Goal: Task Accomplishment & Management: Manage account settings

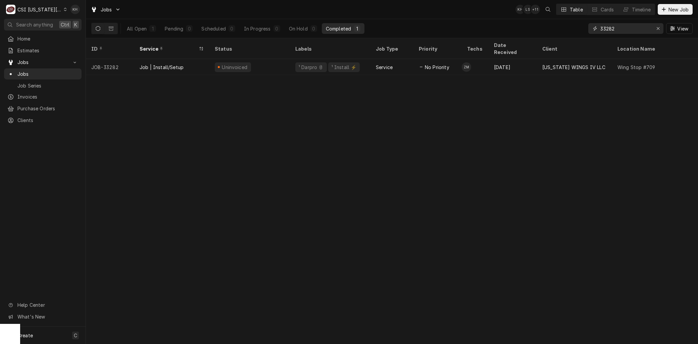
drag, startPoint x: 619, startPoint y: 27, endPoint x: 560, endPoint y: 21, distance: 59.4
click at [563, 24] on div "All Open 1 Pending 0 Scheduled 0 In Progress 0 On Hold 0 Completed 1 33282 View" at bounding box center [391, 28] width 601 height 19
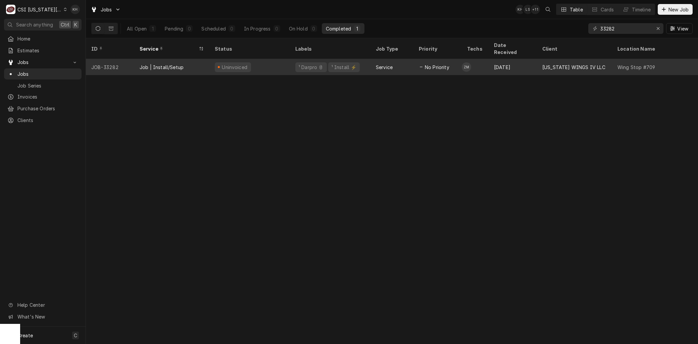
click at [162, 64] on div "Job | Install/Setup" at bounding box center [162, 67] width 44 height 7
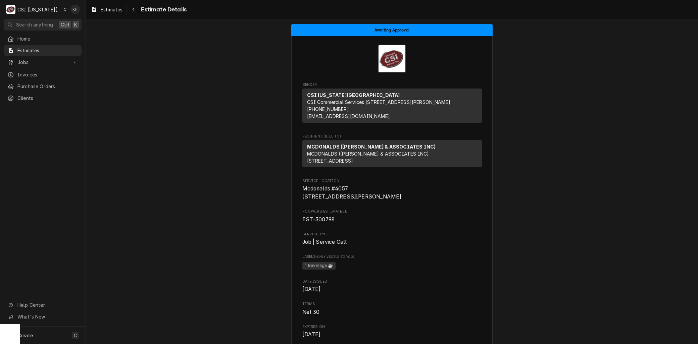
drag, startPoint x: 27, startPoint y: 60, endPoint x: 33, endPoint y: 66, distance: 8.1
click at [27, 60] on span "Jobs" at bounding box center [42, 62] width 51 height 7
click at [34, 70] on div "Jobs" at bounding box center [42, 74] width 75 height 8
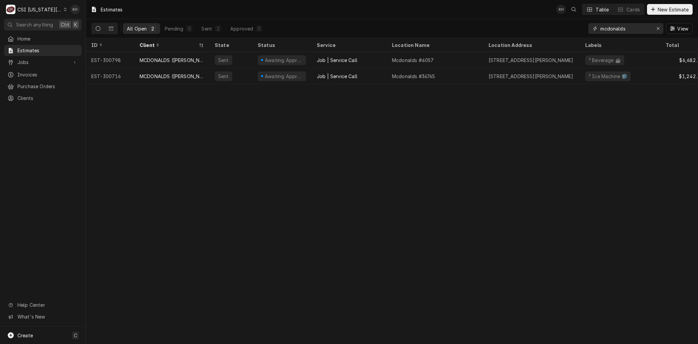
drag, startPoint x: 634, startPoint y: 25, endPoint x: 528, endPoint y: 24, distance: 106.4
click at [530, 24] on div "All Open 2 Pending 0 Sent 2 Approved 0 mcdonalds View" at bounding box center [391, 28] width 601 height 19
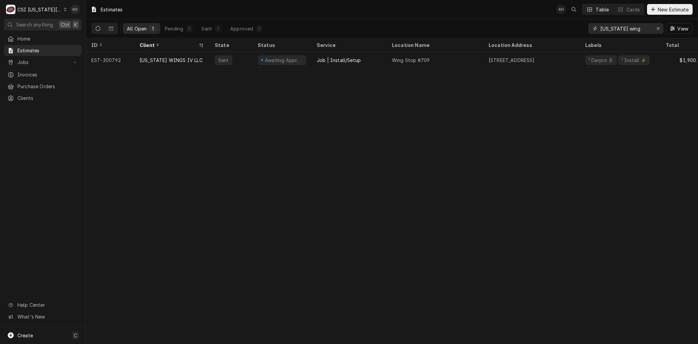
type input "missouri wing"
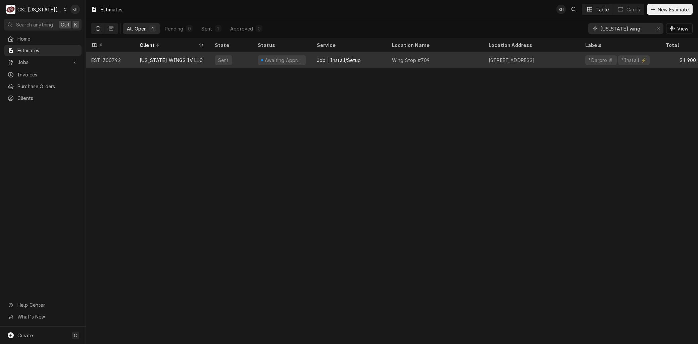
click at [186, 54] on div "MISSOURI WINGS IV LLC" at bounding box center [171, 60] width 75 height 16
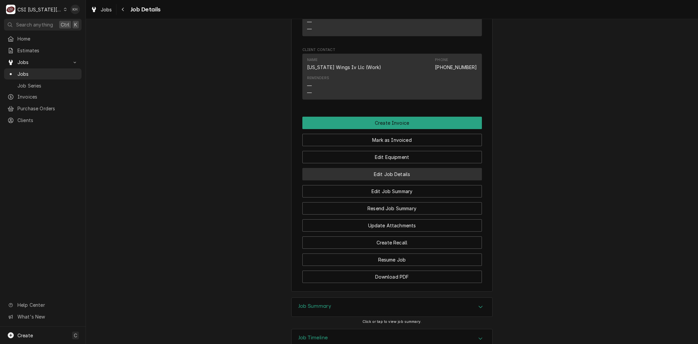
scroll to position [484, 0]
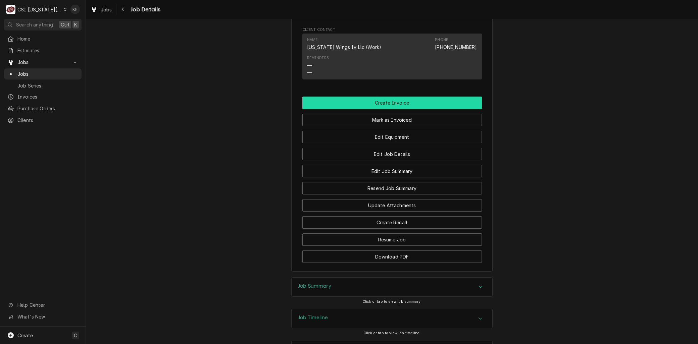
click at [380, 109] on button "Create Invoice" at bounding box center [392, 103] width 180 height 12
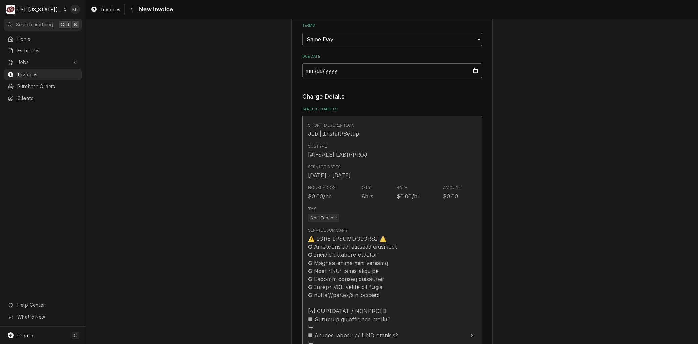
scroll to position [559, 0]
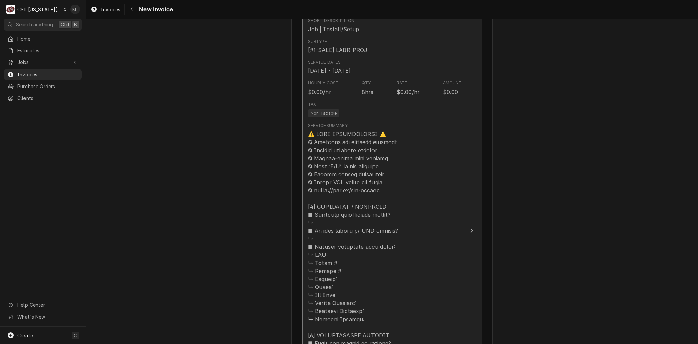
click at [347, 222] on div "Update Line Item" at bounding box center [385, 287] width 154 height 314
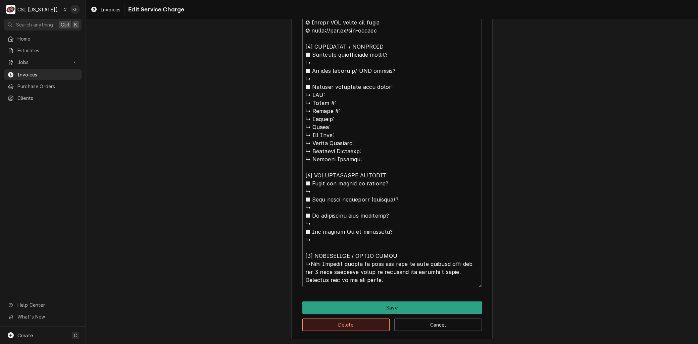
click at [329, 321] on button "Delete" at bounding box center [346, 325] width 88 height 12
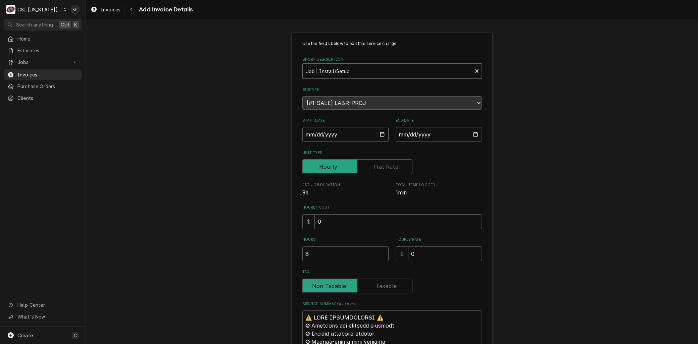
click at [337, 73] on div "Short Description" at bounding box center [387, 71] width 163 height 12
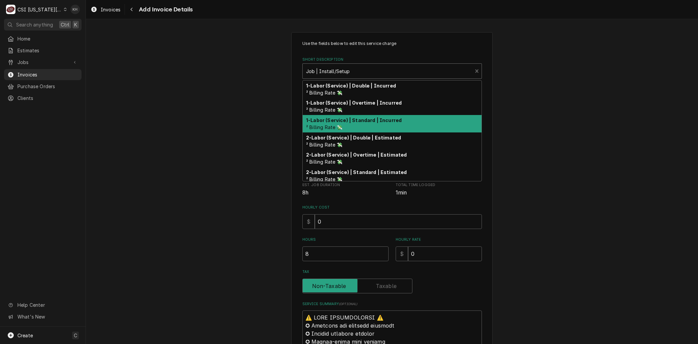
click at [344, 124] on div "1-Labor (Service) | Standard | Incurred ² Billing Rate 💸" at bounding box center [392, 123] width 179 height 17
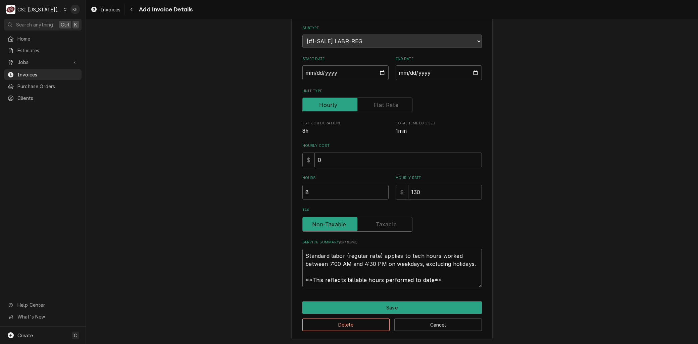
drag, startPoint x: 444, startPoint y: 278, endPoint x: 154, endPoint y: 193, distance: 301.7
click at [148, 195] on div "Use the fields below to edit this service charge Short Description 1-Labor (Ser…" at bounding box center [392, 154] width 612 height 381
paste textarea "⚠️ 𝗙𝗢𝗥𝗠 𝗜𝗡𝗦𝗧𝗥𝗨𝗖𝗧𝗜𝗢𝗡𝗦 ⚠️ ✪ 𝗖𝗼𝗺𝗽𝗹𝗲𝘁𝗲 𝗮𝗹𝗹 𝗿𝗲𝗹𝗲𝘃𝗮𝗻𝘁 𝘀𝗲𝗰𝘁𝗶𝗼𝗻𝘀 ✪ 𝗣𝗿𝗼𝘃𝗶𝗱𝗲 𝗱𝗲𝘁𝗮𝗶𝗹𝗲𝗱 𝗮𝗻𝘀…"
type textarea "x"
type textarea "⚠️ 𝗙𝗢𝗥𝗠 𝗜𝗡𝗦𝗧𝗥𝗨𝗖𝗧𝗜𝗢𝗡𝗦 ⚠️ ✪ 𝗖𝗼𝗺𝗽𝗹𝗲𝘁𝗲 𝗮𝗹𝗹 𝗿𝗲𝗹𝗲𝘃𝗮𝗻𝘁 𝘀𝗲𝗰𝘁𝗶𝗼𝗻𝘀 ✪ 𝗣𝗿𝗼𝘃𝗶𝗱𝗲 𝗱𝗲𝘁𝗮𝗶𝗹𝗲𝗱 𝗮𝗻𝘀…"
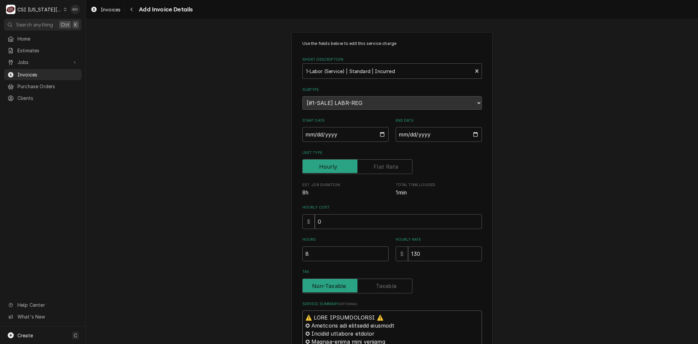
drag, startPoint x: 421, startPoint y: 263, endPoint x: 249, endPoint y: -18, distance: 329.8
click at [249, 0] on html "C CSI Kansas City KH Search anything Ctrl K Home Estimates Jobs Jobs Job Series…" at bounding box center [349, 172] width 698 height 344
type textarea "x"
type textarea "Bservice call fee and 1 hour incurred labor to diagnose and provide a quote. In…"
type textarea "x"
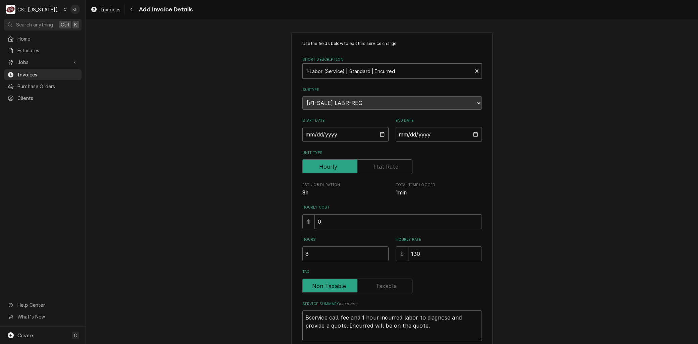
type textarea "Biservice call fee and 1 hour incurred labor to diagnose and provide a quote. I…"
type textarea "x"
type textarea "Bilservice call fee and 1 hour incurred labor to diagnose and provide a quote. …"
type textarea "x"
type textarea "Billservice call fee and 1 hour incurred labor to diagnose and provide a quote.…"
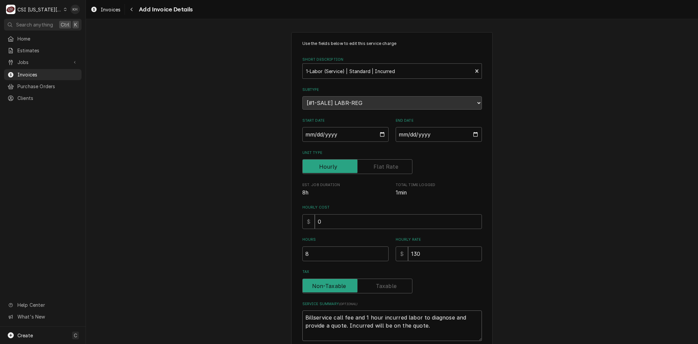
type textarea "x"
type textarea "Billiservice call fee and 1 hour incurred labor to diagnose and provide a quote…"
type textarea "x"
type textarea "Billinservice call fee and 1 hour incurred labor to diagnose and provide a quot…"
type textarea "x"
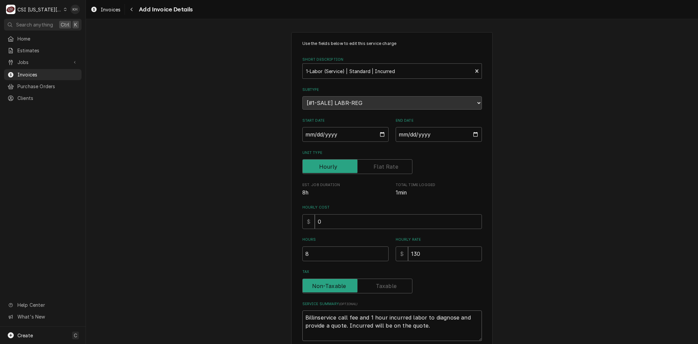
type textarea "Billingservice call fee and 1 hour incurred labor to diagnose and provide a quo…"
type textarea "x"
type textarea "Billinservice call fee and 1 hour incurred labor to diagnose and provide a quot…"
type textarea "x"
type textarea "Billiservice call fee and 1 hour incurred labor to diagnose and provide a quote…"
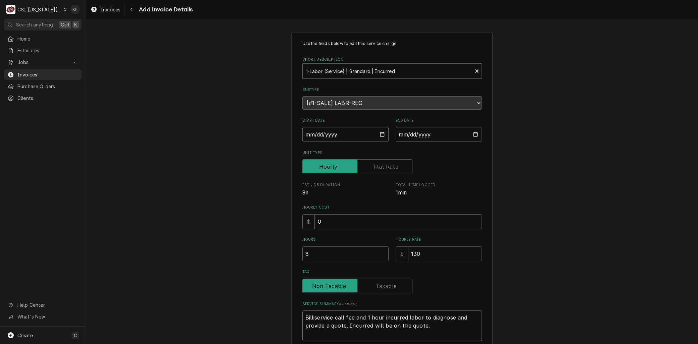
type textarea "x"
type textarea "Billservice call fee and 1 hour incurred labor to diagnose and provide a quote.…"
type textarea "x"
type textarea "Bilservice call fee and 1 hour incurred labor to diagnose and provide a quote. …"
type textarea "x"
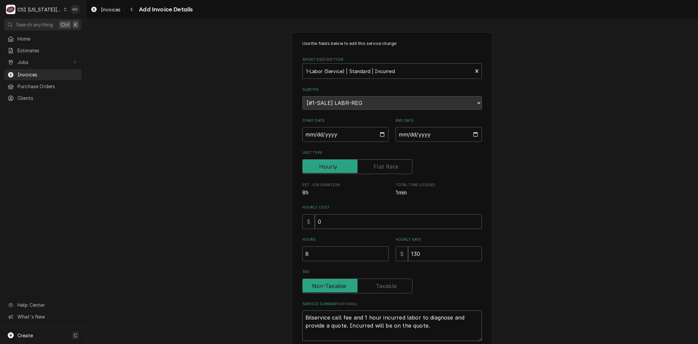
type textarea "Biservice call fee and 1 hour incurred labor to diagnose and provide a quote. I…"
type textarea "x"
type textarea "Bservice call fee and 1 hour incurred labor to diagnose and provide a quote. In…"
type textarea "x"
type textarea "service call fee and 1 hour incurred labor to diagnose and provide a quote. Inc…"
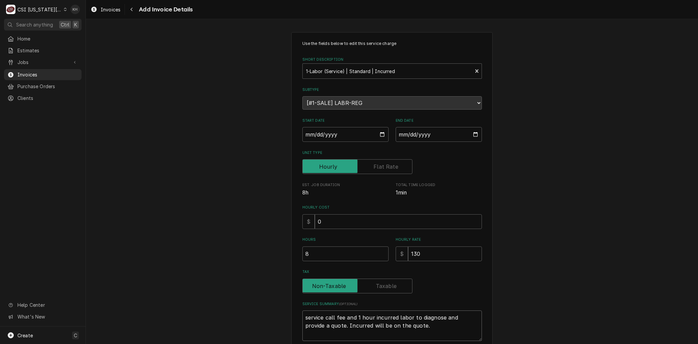
type textarea "x"
type textarea "Lservice call fee and 1 hour incurred labor to diagnose and provide a quote. In…"
type textarea "x"
type textarea "Laservice call fee and 1 hour incurred labor to diagnose and provide a quote. I…"
type textarea "x"
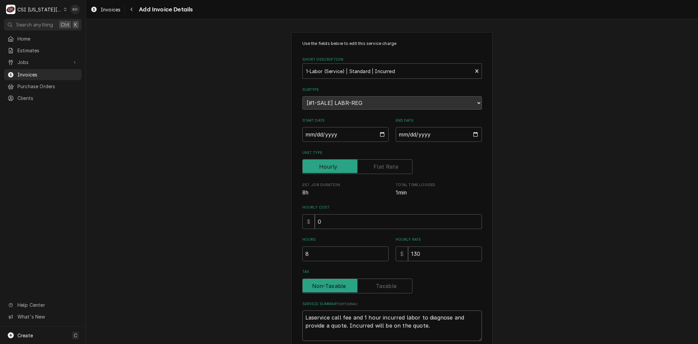
type textarea "Labservice call fee and 1 hour incurred labor to diagnose and provide a quote. …"
type textarea "x"
type textarea "Laboservice call fee and 1 hour incurred labor to diagnose and provide a quote.…"
type textarea "x"
type textarea "Laborservice call fee and 1 hour incurred labor to diagnose and provide a quote…"
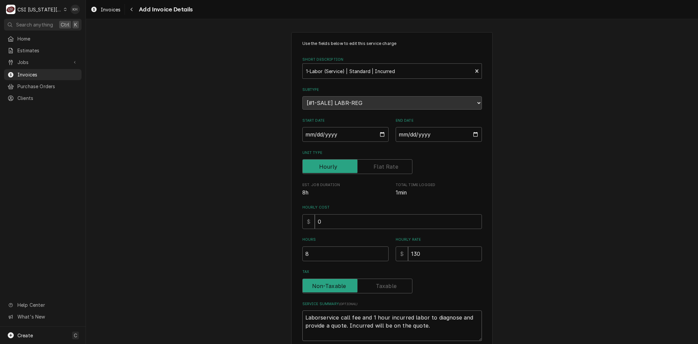
type textarea "x"
type textarea "Labor service call fee and 1 hour incurred labor to diagnose and provide a quot…"
type textarea "x"
type textarea "Laborservice call fee and 1 hour incurred labor to diagnose and provide a quote…"
type textarea "x"
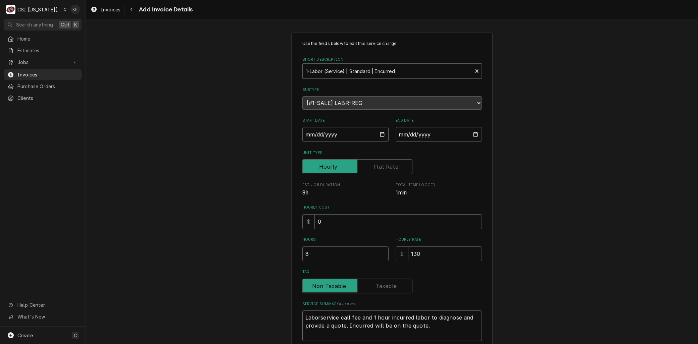
type textarea "Laboservice call fee and 1 hour incurred labor to diagnose and provide a quote.…"
type textarea "x"
type textarea "Labservice call fee and 1 hour incurred labor to diagnose and provide a quote. …"
type textarea "x"
type textarea "Laservice call fee and 1 hour incurred labor to diagnose and provide a quote. I…"
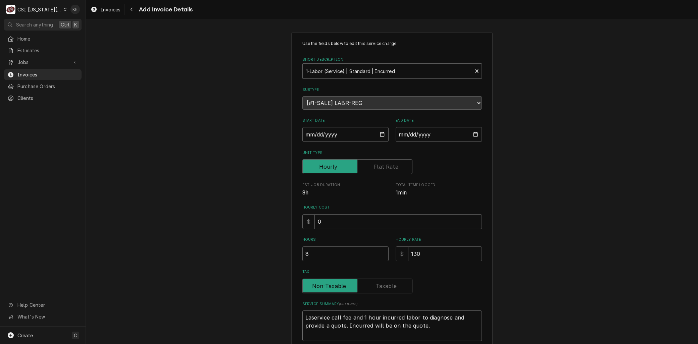
type textarea "x"
type textarea "Lservice call fee and 1 hour incurred labor to diagnose and provide a quote. In…"
type textarea "x"
type textarea "service call fee and 1 hour incurred labor to diagnose and provide a quote. Inc…"
type textarea "x"
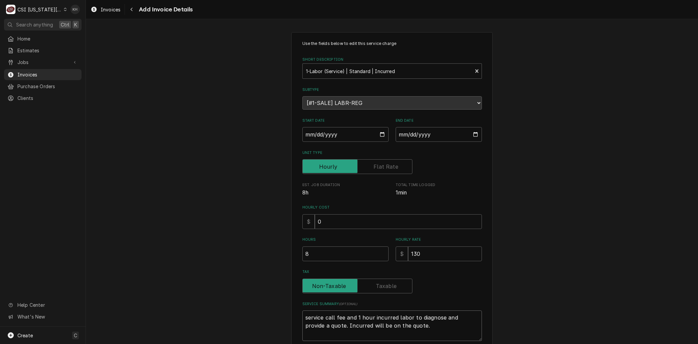
type textarea "Bservice call fee and 1 hour incurred labor to diagnose and provide a quote. In…"
type textarea "x"
type textarea "Biservice call fee and 1 hour incurred labor to diagnose and provide a quote. I…"
type textarea "x"
type textarea "Bilservice call fee and 1 hour incurred labor to diagnose and provide a quote. …"
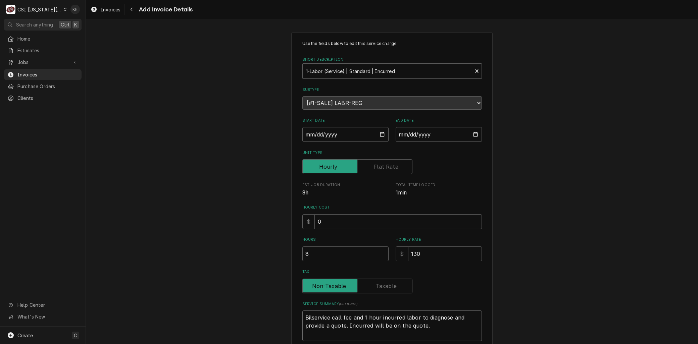
type textarea "x"
type textarea "Billservice call fee and 1 hour incurred labor to diagnose and provide a quote.…"
type textarea "x"
type textarea "Billiservice call fee and 1 hour incurred labor to diagnose and provide a quote…"
type textarea "x"
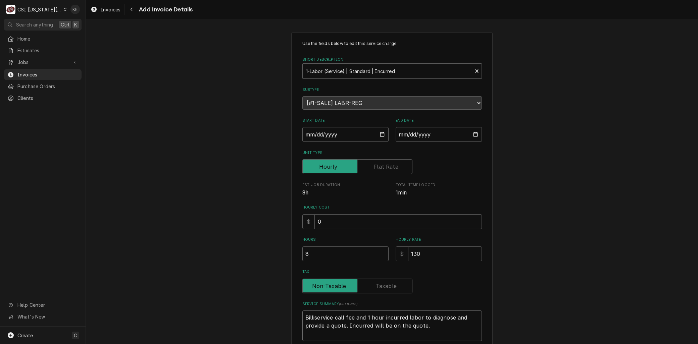
type textarea "Billinservice call fee and 1 hour incurred labor to diagnose and provide a quot…"
type textarea "x"
type textarea "Billingservice call fee and 1 hour incurred labor to diagnose and provide a quo…"
type textarea "x"
type textarea "Billing service call fee and 1 hour incurred labor to diagnose and provide a qu…"
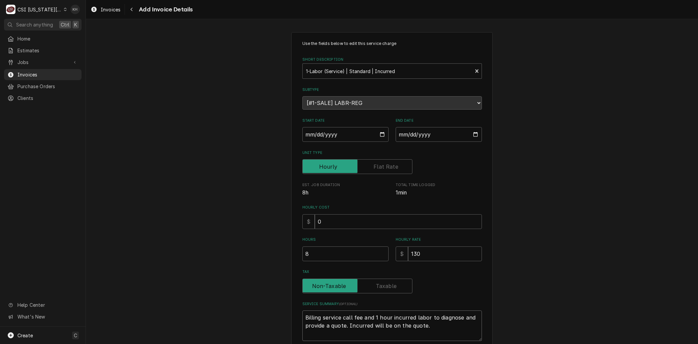
type textarea "x"
type textarea "Billing fservice call fee and 1 hour incurred labor to diagnose and provide a q…"
type textarea "x"
type textarea "Billing foservice call fee and 1 hour incurred labor to diagnose and provide a …"
type textarea "x"
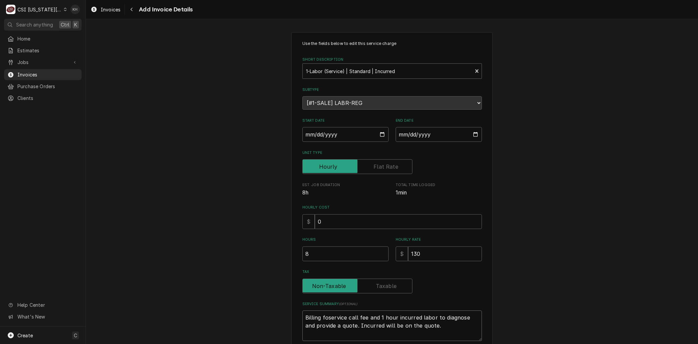
type textarea "Billing forservice call fee and 1 hour incurred labor to diagnose and provide a…"
type textarea "x"
type textarea "Billing for service call fee and 1 hour incurred labor to diagnose and provide …"
drag, startPoint x: 327, startPoint y: 316, endPoint x: 379, endPoint y: 314, distance: 52.4
click at [379, 314] on textarea "Billing for service call fee and 1 hour incurred labor to diagnose and provide …" at bounding box center [392, 326] width 180 height 30
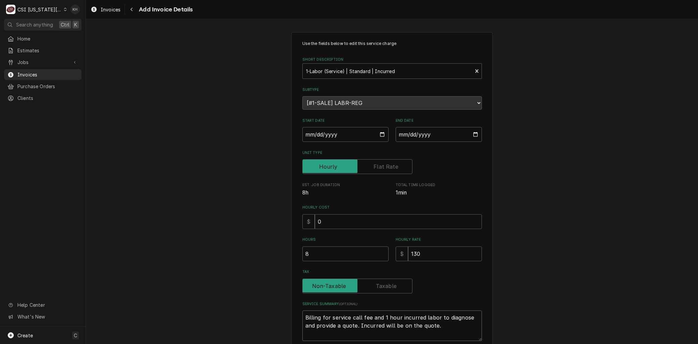
type textarea "x"
type textarea "Billing for 1 hour incurred labor to diagnose and provide a quote. Incurred wil…"
click at [467, 317] on textarea "Billing for 1 hour incurred labor to diagnose and provide a quote. Incurred wil…" at bounding box center [392, 326] width 180 height 30
type textarea "x"
type textarea "Billing for 1 hour incurred labor to diagnose and provide a quote . Incurred wi…"
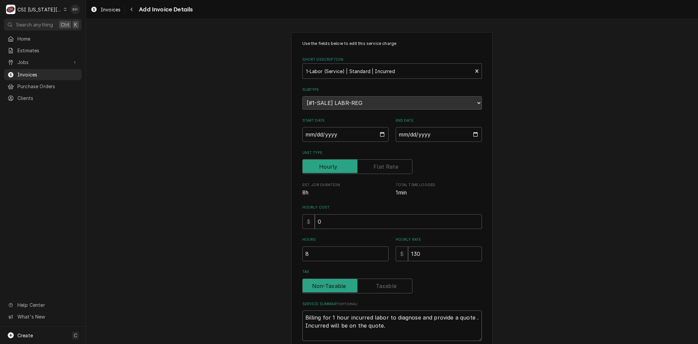
type textarea "x"
type textarea "Billing for 1 hour incurred labor to diagnose and provide a quote t. Incurred w…"
type textarea "x"
type textarea "Billing for 1 hour incurred labor to diagnose and provide a quote to. Incurred …"
type textarea "x"
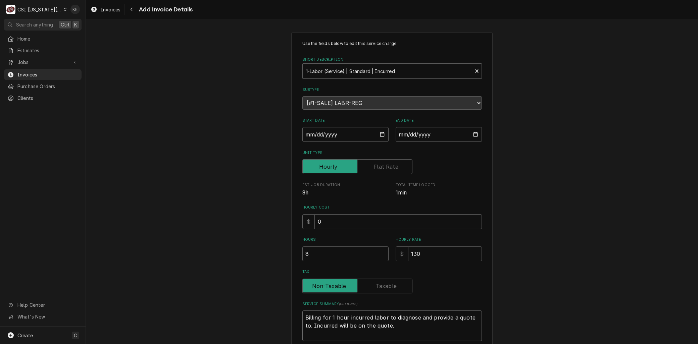
type textarea "Billing for 1 hour incurred labor to diagnose and provide a quote to . Incurred…"
type textarea "x"
type textarea "Billing for 1 hour incurred labor to diagnose and provide a quote to r. Incurre…"
type textarea "x"
type textarea "Billing for 1 hour incurred labor to diagnose and provide a quote to re. Incurr…"
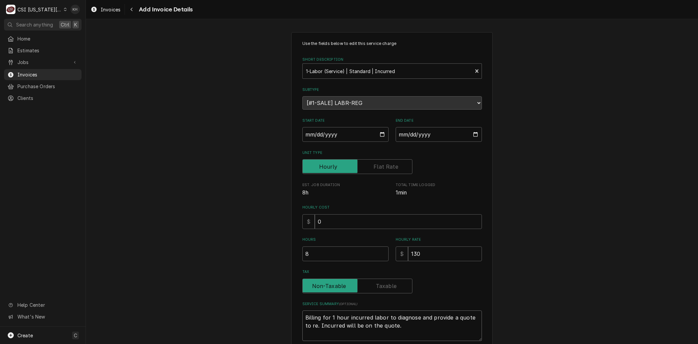
type textarea "x"
type textarea "Billing for 1 hour incurred labor to diagnose and provide a quote to rep. Incur…"
type textarea "x"
type textarea "Billing for 1 hour incurred labor to diagnose and provide a quote to repa. Incu…"
type textarea "x"
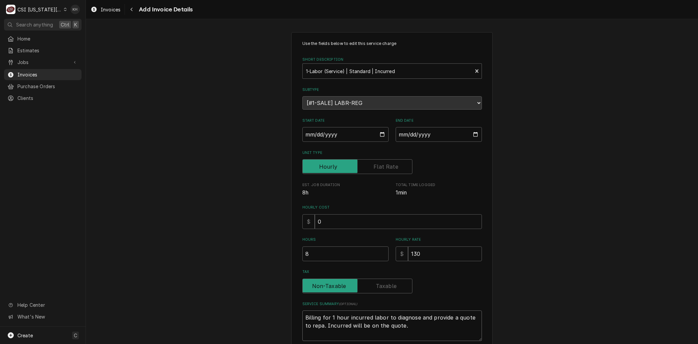
type textarea "Billing for 1 hour incurred labor to diagnose and provide a quote to repai. Inc…"
type textarea "x"
type textarea "Billing for 1 hour incurred labor to diagnose and provide a quote to repair. In…"
type textarea "x"
type textarea "Billing for 1 hour incurred labor to diagnose and provide a quote to repair . I…"
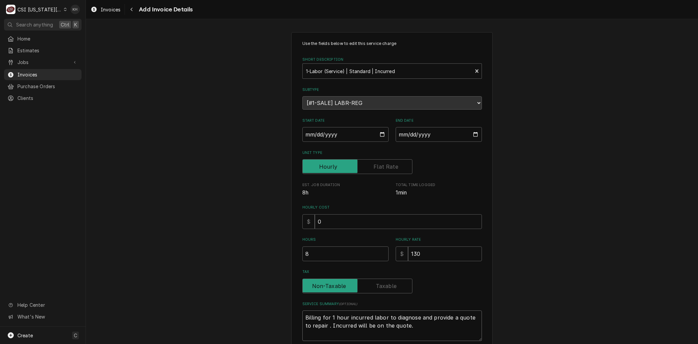
type textarea "x"
type textarea "Billing for 1 hour incurred labor to diagnose and provide a quote to repair d. …"
type textarea "x"
type textarea "Billing for 1 hour incurred labor to diagnose and provide a quote to repair . I…"
type textarea "x"
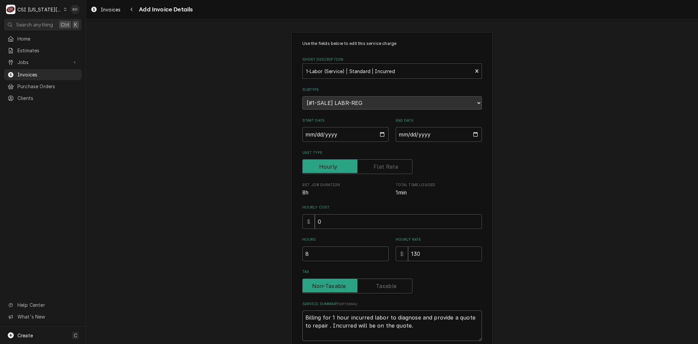
type textarea "Billing for 1 hour incurred labor to diagnose and provide a quote to repair u. …"
type textarea "x"
type textarea "Billing for 1 hour incurred labor to diagnose and provide a quote to repair un.…"
type textarea "x"
type textarea "Billing for 1 hour incurred labor to diagnose and provide a quote to repair uni…"
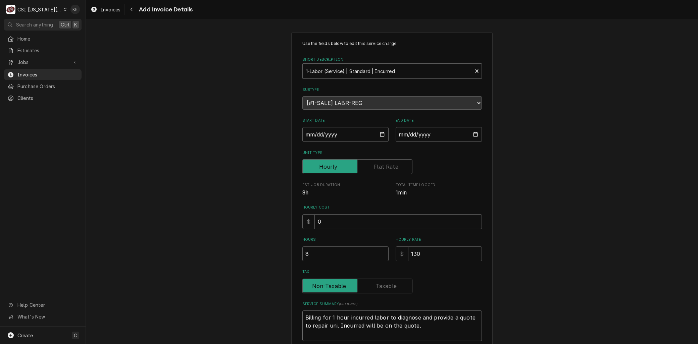
type textarea "x"
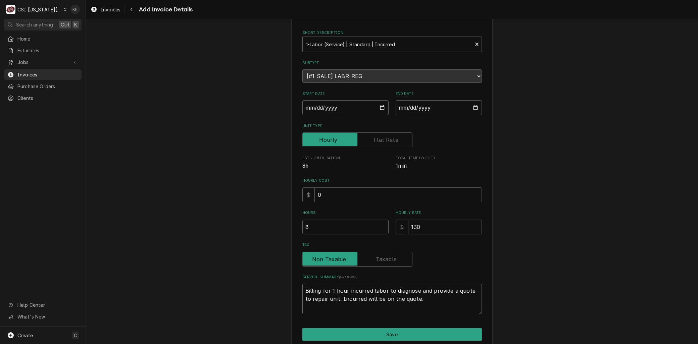
scroll to position [54, 0]
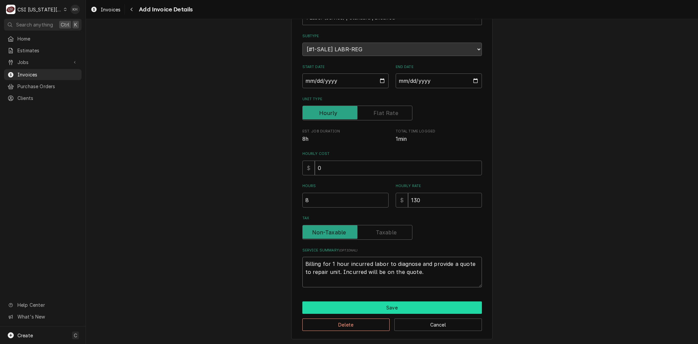
type textarea "Billing for 1 hour incurred labor to diagnose and provide a quote to repair uni…"
click at [380, 306] on button "Save" at bounding box center [392, 308] width 180 height 12
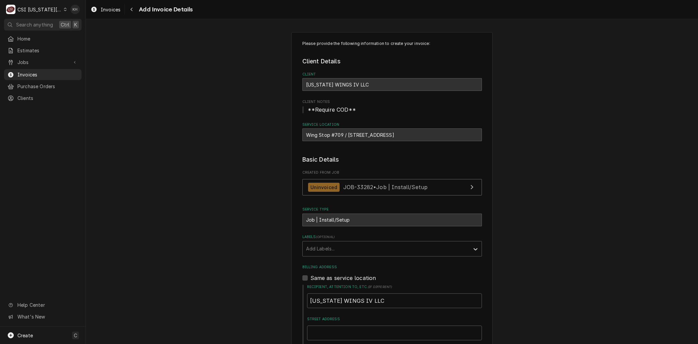
type textarea "x"
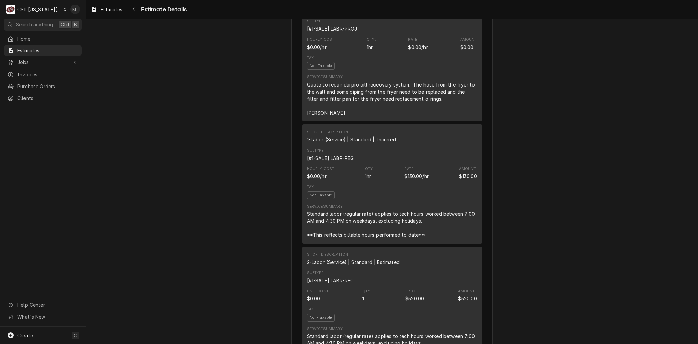
scroll to position [447, 0]
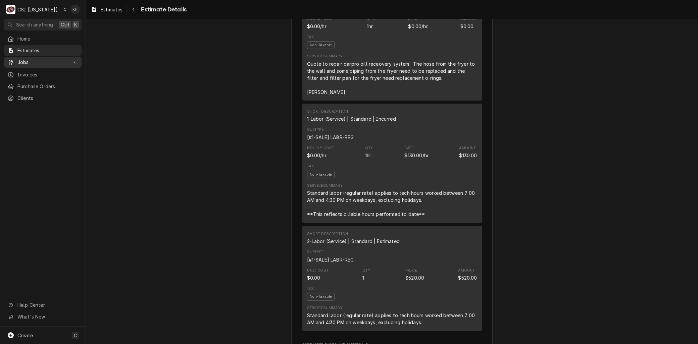
click at [35, 61] on span "Jobs" at bounding box center [42, 62] width 51 height 7
click at [27, 75] on div "Jobs" at bounding box center [42, 74] width 75 height 8
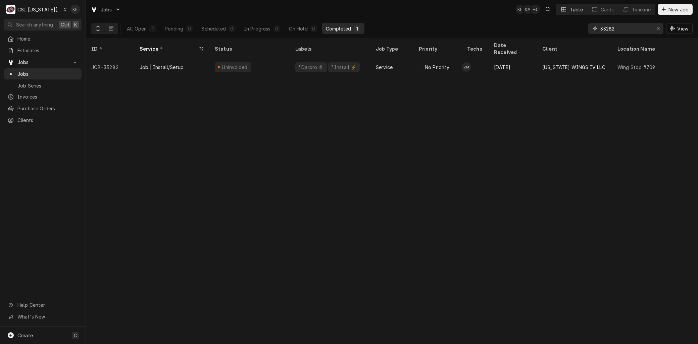
drag, startPoint x: 623, startPoint y: 29, endPoint x: 555, endPoint y: 28, distance: 68.4
click at [555, 28] on div "All Open 1 Pending 0 Scheduled 0 In Progress 0 On Hold 0 Completed 1 33282 View" at bounding box center [391, 28] width 601 height 19
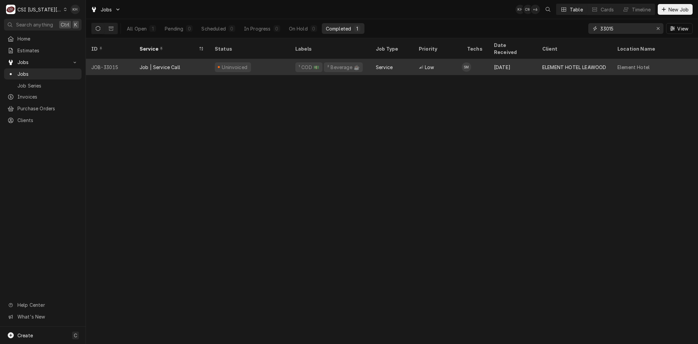
type input "33015"
click at [187, 63] on div "Job | Service Call" at bounding box center [171, 67] width 75 height 16
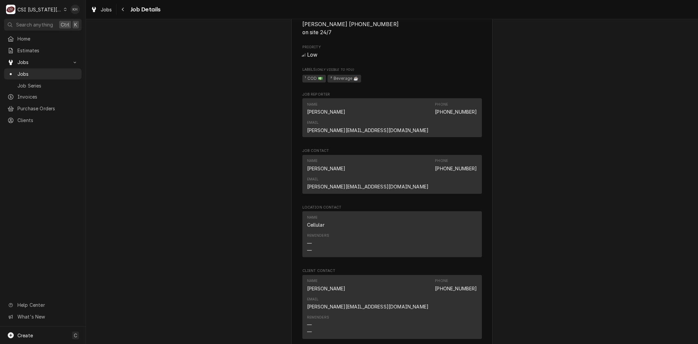
scroll to position [559, 0]
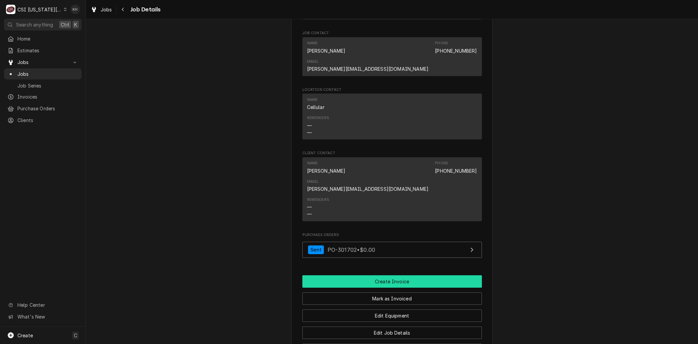
click at [370, 275] on button "Create Invoice" at bounding box center [392, 281] width 180 height 12
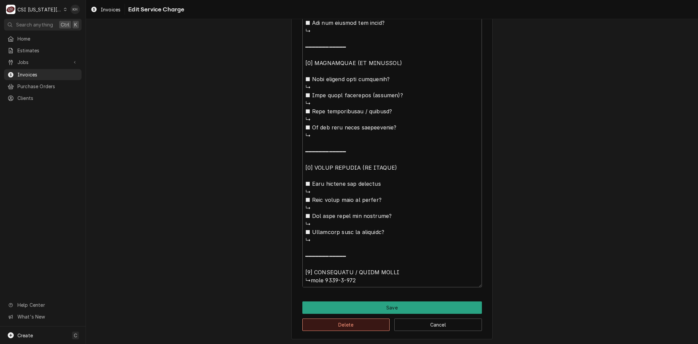
click at [334, 322] on button "Delete" at bounding box center [346, 325] width 88 height 12
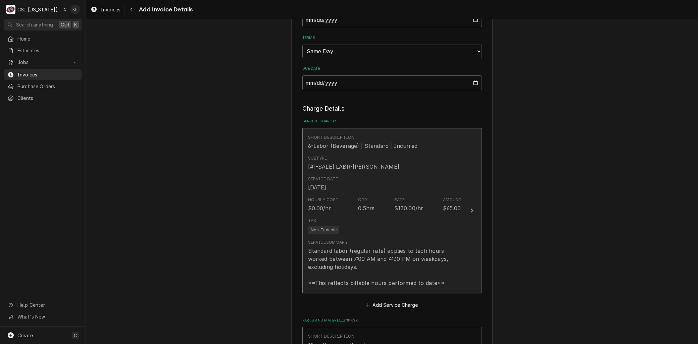
click at [348, 269] on div "Standard labor (regular rate) applies to tech hours worked between 7:00 AM and …" at bounding box center [385, 267] width 154 height 40
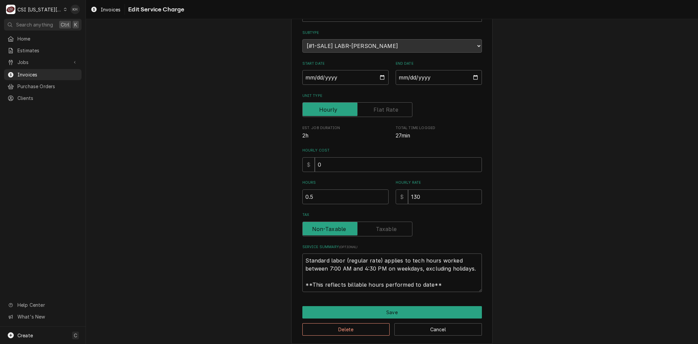
scroll to position [62, 0]
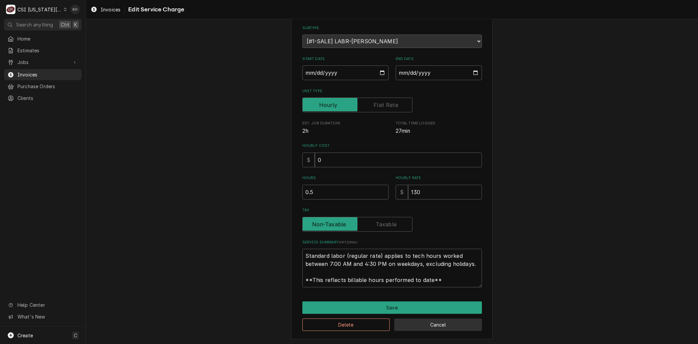
click at [400, 326] on button "Cancel" at bounding box center [438, 325] width 88 height 12
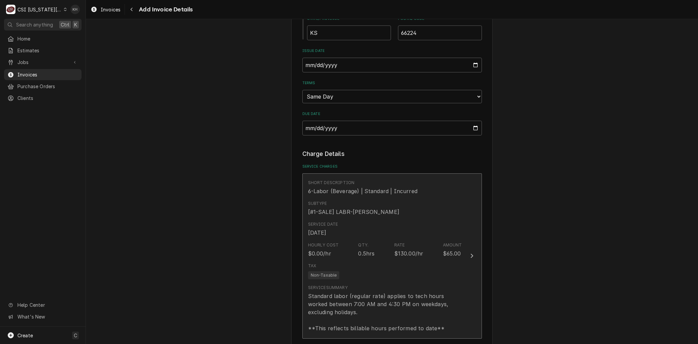
click at [338, 271] on div "Tax Non-Taxable" at bounding box center [385, 270] width 154 height 21
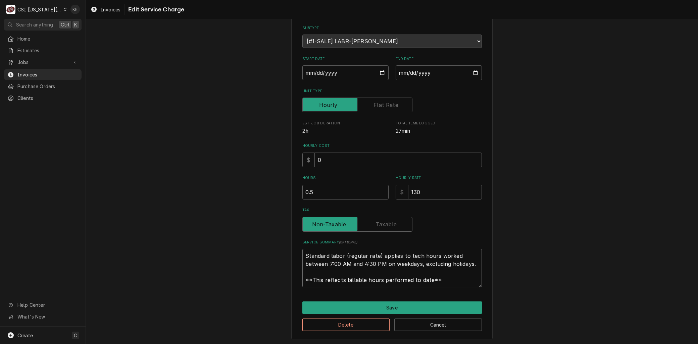
drag, startPoint x: 397, startPoint y: 271, endPoint x: 210, endPoint y: 178, distance: 208.4
click at [210, 179] on div "Use the fields below to edit this service charge Short Description 6-Labor (Bev…" at bounding box center [392, 154] width 612 height 381
paste textarea "⚠️ 𝗙𝗢𝗥𝗠 𝗜𝗡𝗦𝗧𝗥𝗨𝗖𝗧𝗜𝗢𝗡𝗦 ⚠️ ✪ 𝗖𝗼𝗺𝗽𝗹𝗲𝘁𝗲 𝗮𝗹𝗹 𝗿𝗲𝗹𝗲𝘃𝗮𝗻𝘁 𝘀𝗲𝗰𝘁𝗶𝗼𝗻𝘀 ✪ 𝗣𝗿𝗼𝘃𝗶𝗱𝗲 𝗱𝗲𝘁𝗮𝗶𝗹𝗲𝗱 𝗮𝗻𝘀…"
type textarea "x"
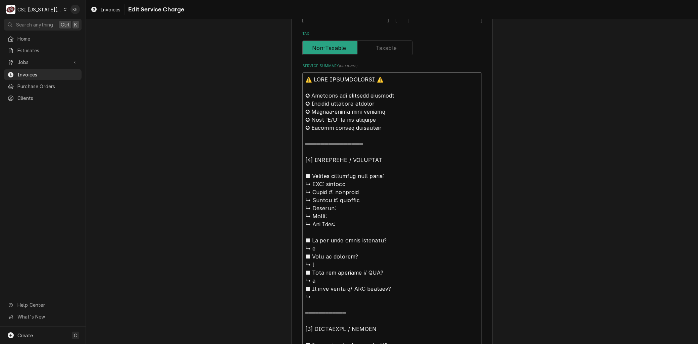
scroll to position [233, 0]
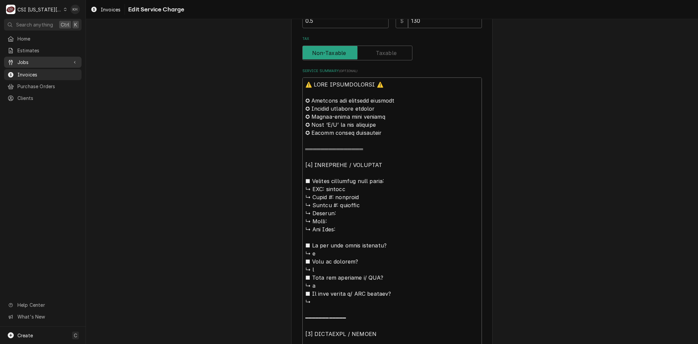
type textarea "⚠️ 𝗙𝗢𝗥𝗠 𝗜𝗡𝗦𝗧𝗥𝗨𝗖𝗧𝗜𝗢𝗡𝗦 ⚠️ ✪ 𝗖𝗼𝗺𝗽𝗹𝗲𝘁𝗲 𝗮𝗹𝗹 𝗿𝗲𝗹𝗲𝘃𝗮𝗻𝘁 𝘀𝗲𝗰𝘁𝗶𝗼𝗻𝘀 ✪ 𝗣𝗿𝗼𝘃𝗶𝗱𝗲 𝗱𝗲𝘁𝗮𝗶𝗹𝗲𝗱 𝗮𝗻𝘀…"
click at [28, 59] on span "Jobs" at bounding box center [42, 62] width 51 height 7
click at [34, 71] on span "Jobs" at bounding box center [47, 73] width 61 height 7
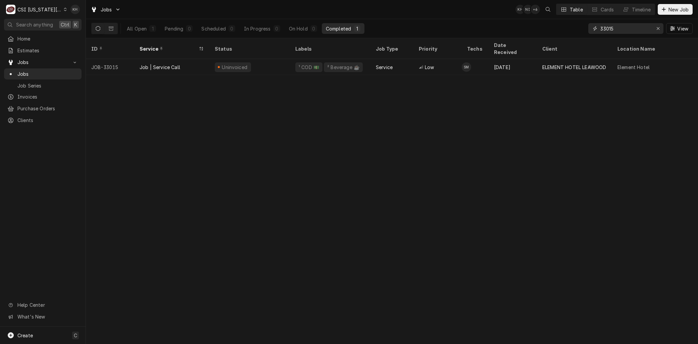
drag, startPoint x: 616, startPoint y: 29, endPoint x: 579, endPoint y: 32, distance: 37.7
click at [581, 30] on div "All Open 1 Pending 0 Scheduled 0 In Progress 0 On Hold 0 Completed 1 33015 View" at bounding box center [391, 28] width 601 height 19
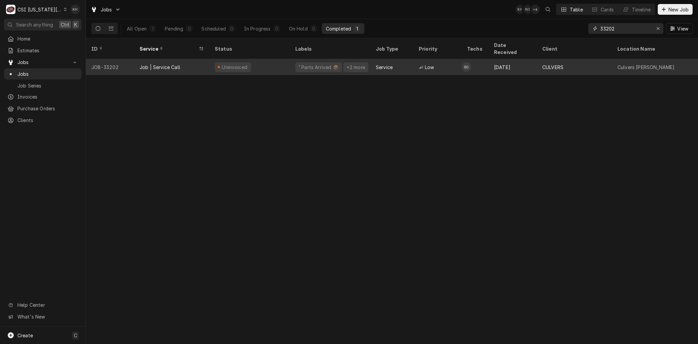
type input "33202"
click at [155, 64] on div "Job | Service Call" at bounding box center [160, 67] width 41 height 7
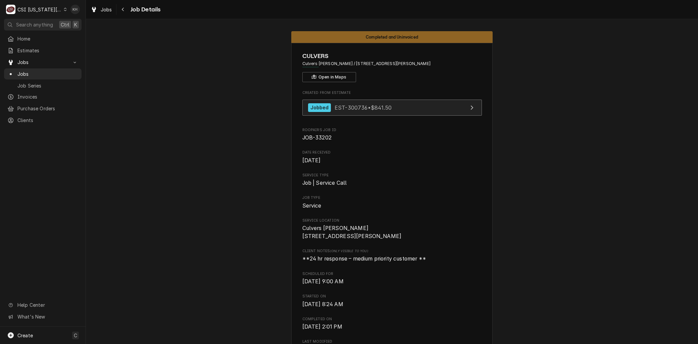
click at [347, 104] on span "EST-300736 • $841.50" at bounding box center [363, 107] width 57 height 7
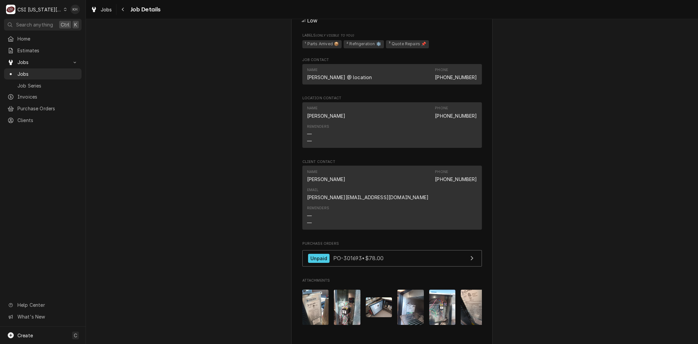
scroll to position [708, 0]
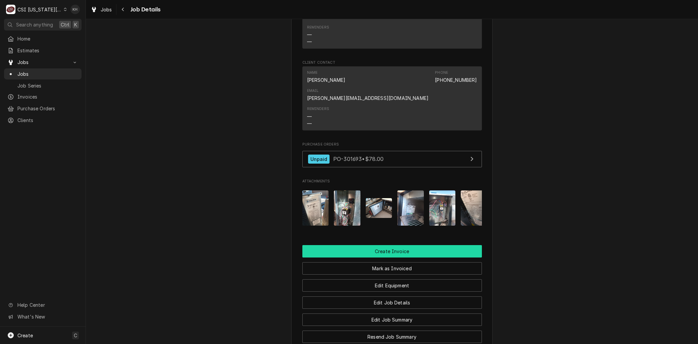
click at [383, 254] on button "Create Invoice" at bounding box center [392, 251] width 180 height 12
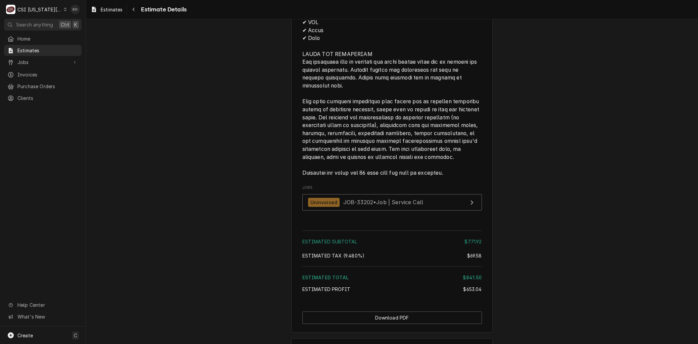
scroll to position [1391, 0]
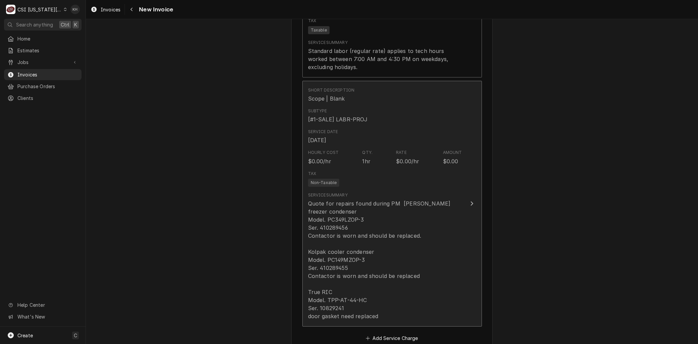
scroll to position [708, 0]
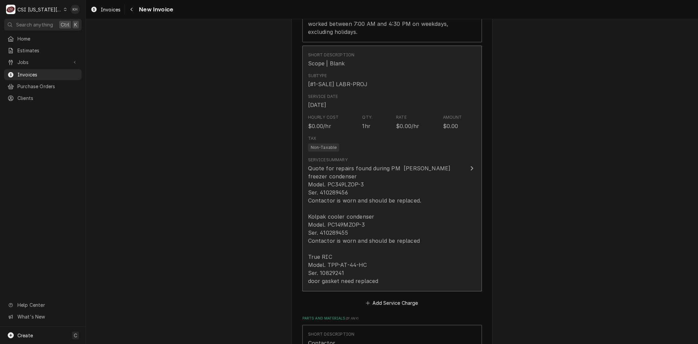
click at [361, 224] on div "Quote for repairs found during PM Brian g Kolpak freezer condenser Model. PC349…" at bounding box center [385, 224] width 154 height 121
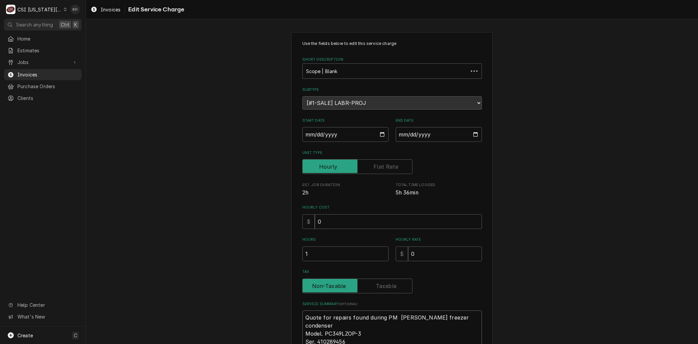
drag, startPoint x: 337, startPoint y: 306, endPoint x: 338, endPoint y: 313, distance: 7.4
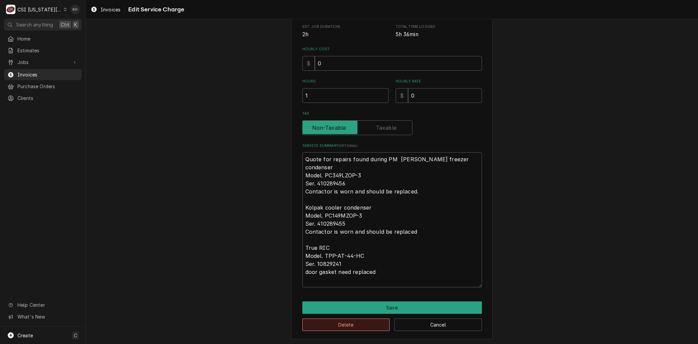
click at [336, 328] on button "Delete" at bounding box center [346, 325] width 88 height 12
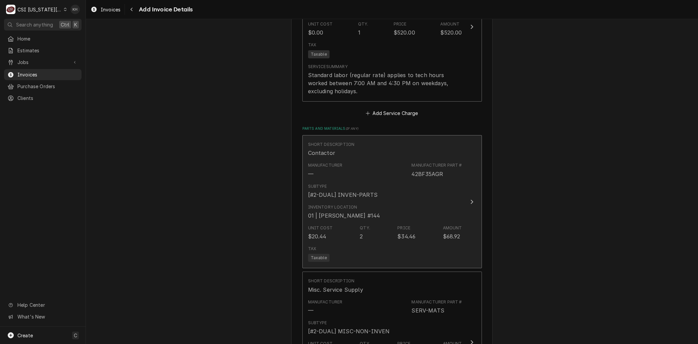
scroll to position [535, 0]
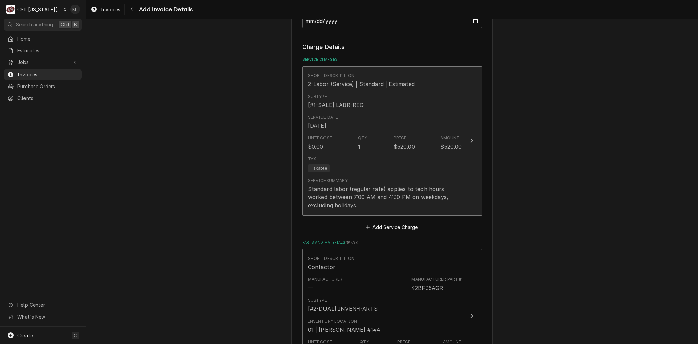
click at [349, 145] on div "Unit Cost $0.00 Qty. 1 Price $520.00 Amount $520.00" at bounding box center [385, 143] width 154 height 21
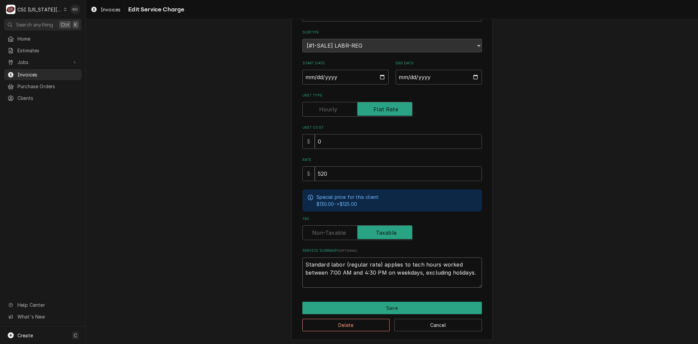
drag, startPoint x: 472, startPoint y: 270, endPoint x: 155, endPoint y: 211, distance: 322.2
click at [153, 211] on div "Use the fields below to edit this service charge Short Description 2-Labor (Ser…" at bounding box center [392, 157] width 612 height 377
paste textarea "Quote for repairs found during PM Brian g Kolpak freezer condenser Model. PC349…"
type textarea "x"
type textarea "Quote for repairs found during PM Brian g Kolpak freezer condenser Model. PC349…"
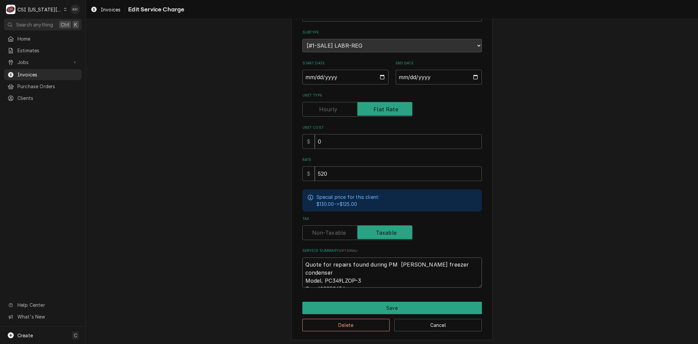
scroll to position [100, 0]
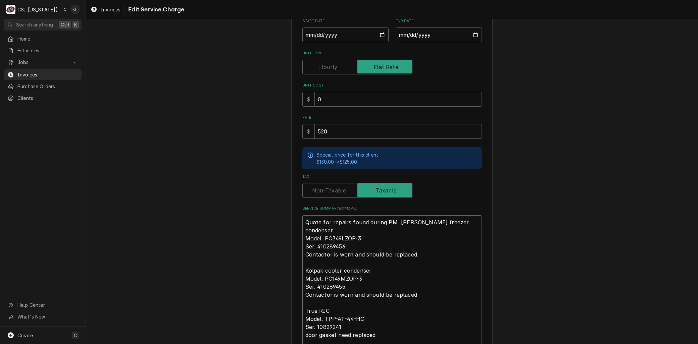
drag, startPoint x: 318, startPoint y: 222, endPoint x: 179, endPoint y: 207, distance: 139.4
click at [184, 208] on div "Use the fields below to edit this service charge Short Description 2-Labor (Ser…" at bounding box center [392, 168] width 612 height 482
type textarea "x"
type textarea "L for repairs found during PM Brian g Kolpak freezer condenser Model. PC349LZOP…"
type textarea "x"
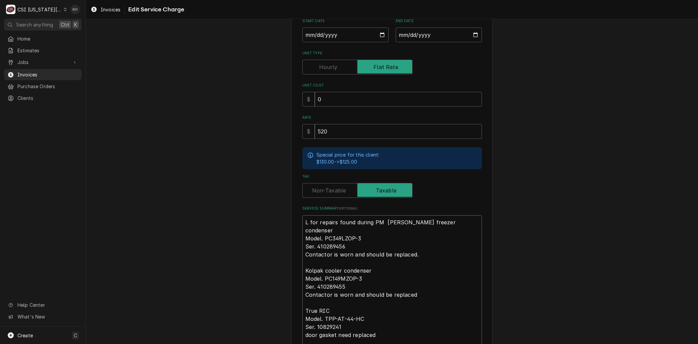
type textarea "La for repairs found during PM Brian g Kolpak freezer condenser Model. PC349LZO…"
type textarea "x"
type textarea "Lab for repairs found during PM Brian g Kolpak freezer condenser Model. PC349LZ…"
type textarea "x"
type textarea "Labo for repairs found during PM Brian g Kolpak freezer condenser Model. PC349L…"
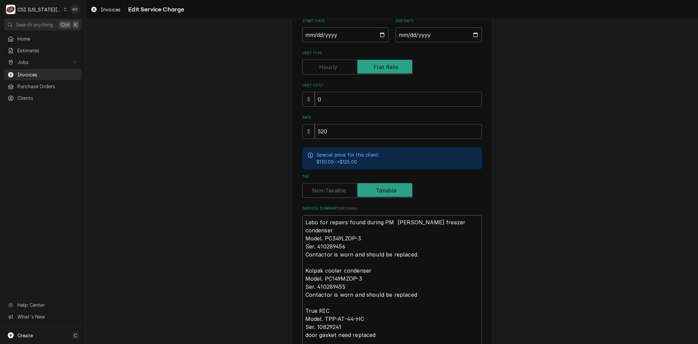
type textarea "x"
type textarea "Labor for repairs found during PM Brian g Kolpak freezer condenser Model. PC349…"
type textarea "x"
type textarea "Labor for repairs found during PM Brian g Kolpak freezer condenser Model. PC349…"
type textarea "x"
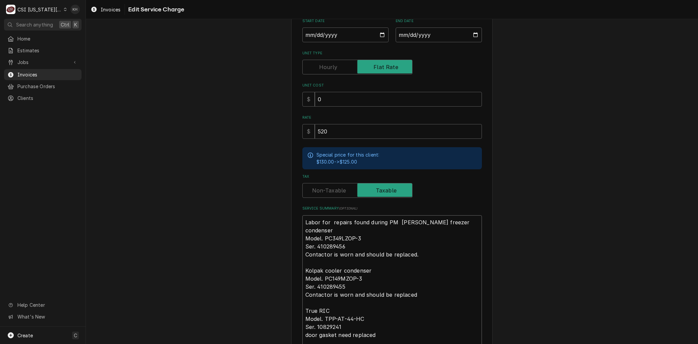
type textarea "Labor for q repairs found during PM Brian g Kolpak freezer condenser Model. PC3…"
type textarea "x"
type textarea "Labor for qu repairs found during PM Brian g Kolpak freezer condenser Model. PC…"
type textarea "x"
type textarea "Labor for quo repairs found during PM Brian g Kolpak freezer condenser Model. P…"
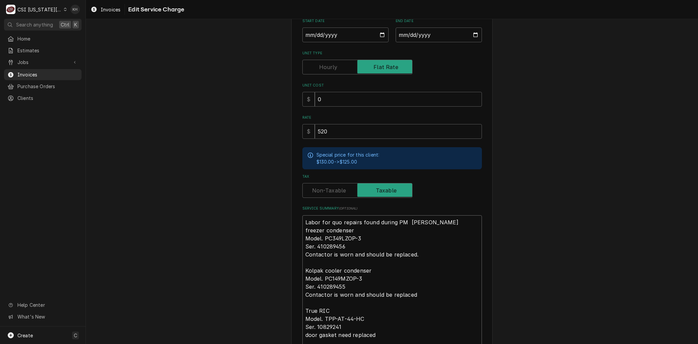
type textarea "x"
type textarea "Labor for quot repairs found during PM Brian g Kolpak freezer condenser Model. …"
type textarea "x"
type textarea "Labor for quote repairs found during PM Brian g Kolpak freezer condenser Model.…"
type textarea "x"
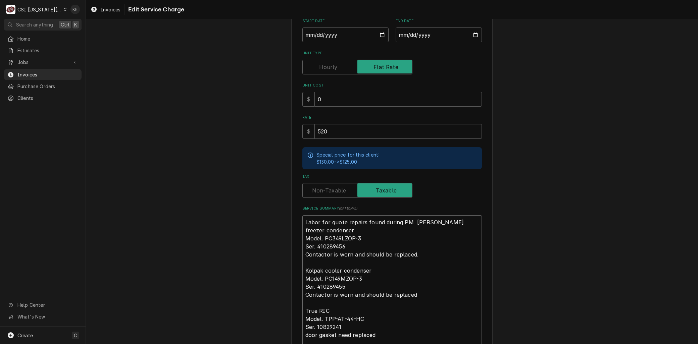
type textarea "Labor for quoted repairs found during PM Brian g Kolpak freezer condenser Model…"
drag, startPoint x: 411, startPoint y: 220, endPoint x: 459, endPoint y: 222, distance: 48.0
click at [461, 223] on textarea "Labor for quoted repairs found during PM Brian g Kolpak freezer condenser Model…" at bounding box center [392, 282] width 180 height 135
type textarea "x"
type textarea "Labor for quoted repairs found during PM Kolpak freezer condenser Model. PC349L…"
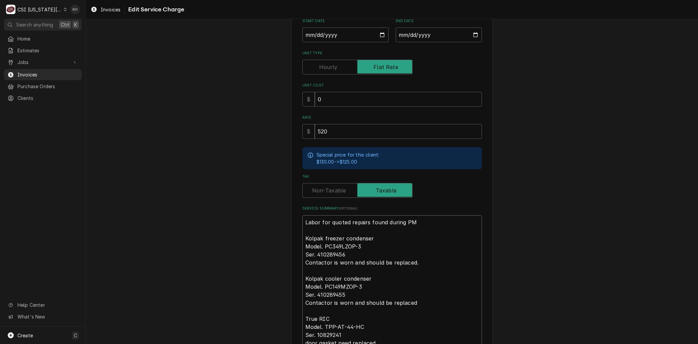
click at [302, 235] on textarea "Labor for quoted repairs found during PM Kolpak freezer condenser Model. PC349L…" at bounding box center [392, 282] width 180 height 135
type textarea "x"
type textarea "Labor for quoted repairs found during PM BKolpak freezer condenser Model. PC349…"
type textarea "x"
type textarea "Labor for quoted repairs found during PM BrKolpak freezer condenser Model. PC34…"
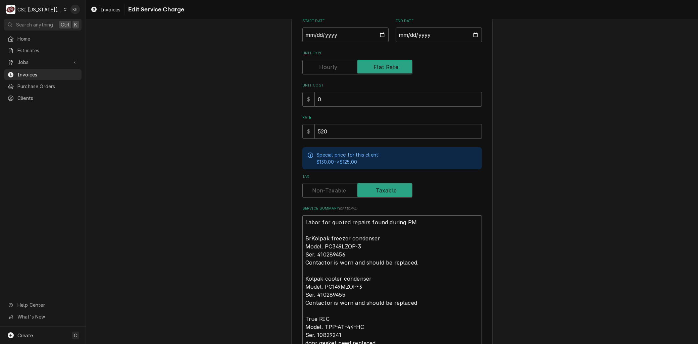
type textarea "x"
type textarea "Labor for quoted repairs found during PM BraKolpak freezer condenser Model. PC3…"
type textarea "x"
type textarea "Labor for quoted repairs found during PM BranKolpak freezer condenser Model. PC…"
type textarea "x"
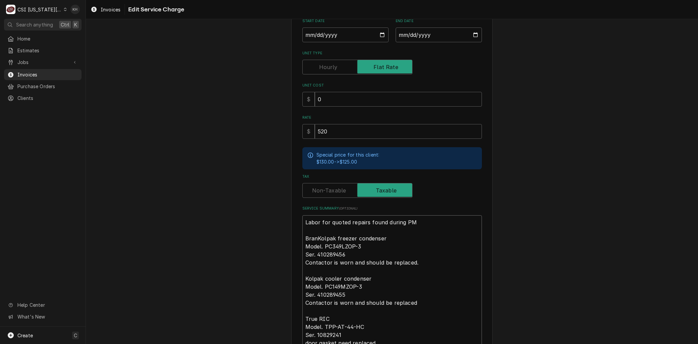
type textarea "Labor for quoted repairs found during PM BrandKolpak freezer condenser Model. P…"
type textarea "x"
type textarea "Labor for quoted repairs found during PM Brand:Kolpak freezer condenser Model. …"
type textarea "x"
type textarea "Labor for quoted repairs found during PM Brand: Kolpak freezer condenser Model.…"
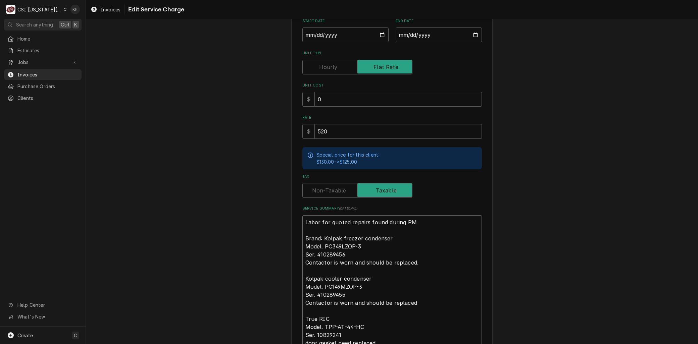
type textarea "x"
type textarea "Labor for quoted repairs found during PM Brand: Kolpak freezer condenser Model …"
type textarea "x"
type textarea "Labor for quoted repairs found during PM Brand: Kolpak freezer condenser Model …"
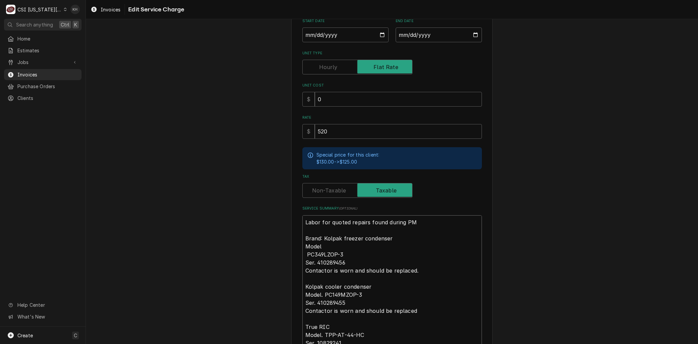
type textarea "x"
type textarea "Labor for quoted repairs found during PM Brand: Kolpak freezer condenser Model …"
type textarea "x"
type textarea "Labor for quoted repairs found during PM Brand: Kolpak freezer condenser Model …"
type textarea "x"
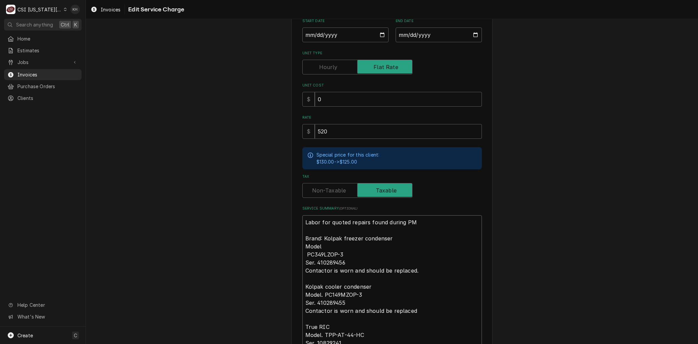
type textarea "Labor for quoted repairs found during PM Brand: Kolpak freezer condenser Model …"
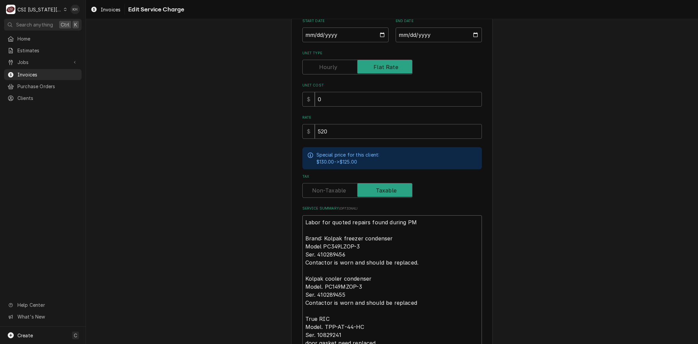
type textarea "x"
type textarea "Labor for quoted repairs found during PM Brand: Kolpak freezer condenser Model:…"
type textarea "x"
type textarea "Labor for quoted repairs found during PM Brand: Kolpak freezer condenser Model:…"
type textarea "x"
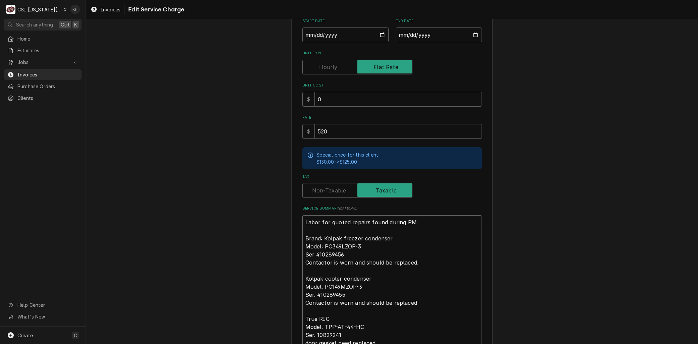
type textarea "Labor for quoted repairs found during PM Brand: Kolpak freezer condenser Model:…"
type textarea "x"
type textarea "Labor for quoted repairs found during PM Brand: Kolpak freezer condenser Model:…"
type textarea "x"
type textarea "Labor for quoted repairs found during PM Brand: Kolpak freezer condenser Model:…"
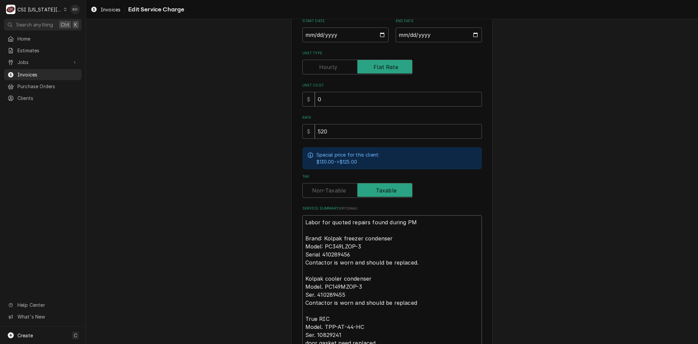
type textarea "x"
type textarea "Labor for quoted repairs found during PM Brand: Kolpak freezer condenser Model:…"
drag, startPoint x: 414, startPoint y: 262, endPoint x: 288, endPoint y: 257, distance: 126.6
click at [291, 258] on div "Use the fields below to edit this service charge Short Description 2-Labor (Ser…" at bounding box center [391, 168] width 201 height 470
type textarea "x"
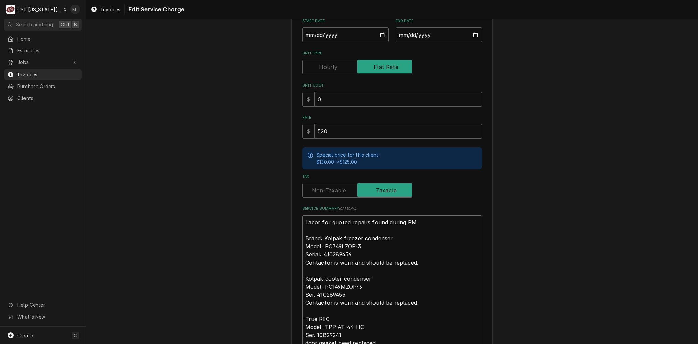
type textarea "Labor for quoted repairs found during PM Brand: Kolpak freezer condenser Model:…"
type textarea "x"
type textarea "Labor for quoted repairs found during PM Brand: Kolpak freezer condenser Model:…"
type textarea "x"
type textarea "Labor for quoted repairs found during PM Brand: Kolpak freezer condenser Model:…"
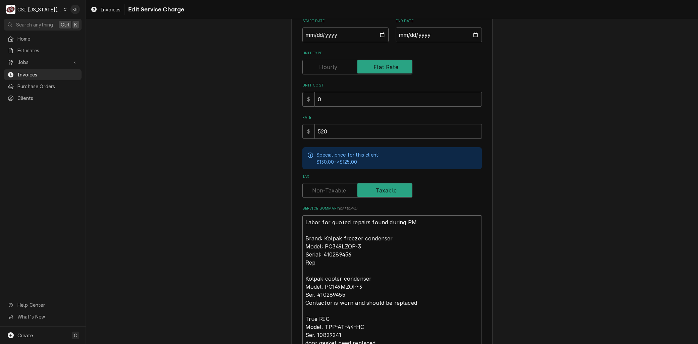
type textarea "x"
type textarea "Labor for quoted repairs found during PM Brand: Kolpak freezer condenser Model:…"
type textarea "x"
type textarea "Labor for quoted repairs found during PM Brand: Kolpak freezer condenser Model:…"
type textarea "x"
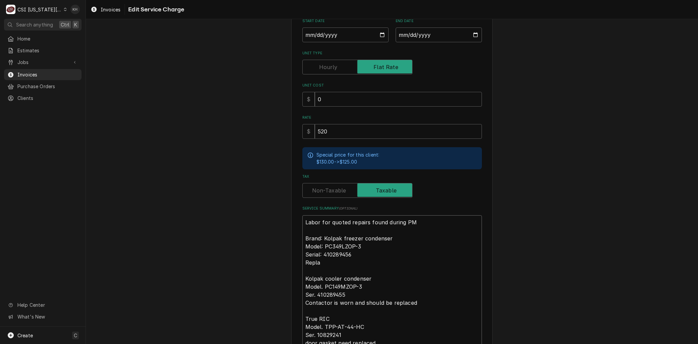
type textarea "Labor for quoted repairs found during PM Brand: Kolpak freezer condenser Model:…"
type textarea "x"
type textarea "Labor for quoted repairs found during PM Brand: Kolpak freezer condenser Model:…"
type textarea "x"
type textarea "Labor for quoted repairs found during PM Brand: Kolpak freezer condenser Model:…"
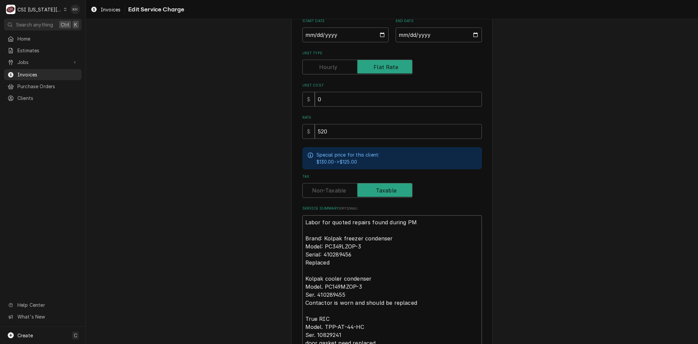
type textarea "x"
type textarea "Labor for quoted repairs found during PM Brand: Kolpak freezer condenser Model:…"
type textarea "x"
type textarea "Labor for quoted repairs found during PM Brand: Kolpak freezer condenser Model:…"
type textarea "x"
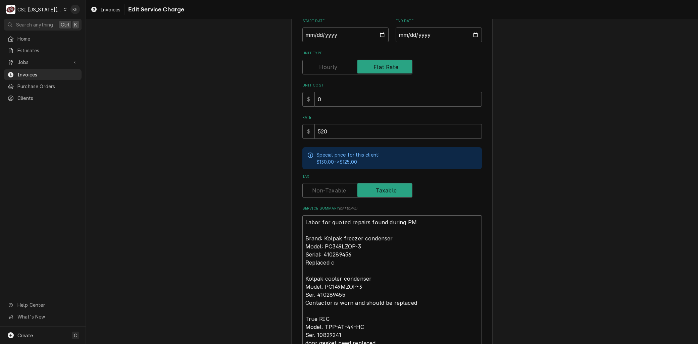
type textarea "Labor for quoted repairs found during PM Brand: Kolpak freezer condenser Model:…"
type textarea "x"
type textarea "Labor for quoted repairs found during PM Brand: Kolpak freezer condenser Model:…"
type textarea "x"
type textarea "Labor for quoted repairs found during PM Brand: Kolpak freezer condenser Model:…"
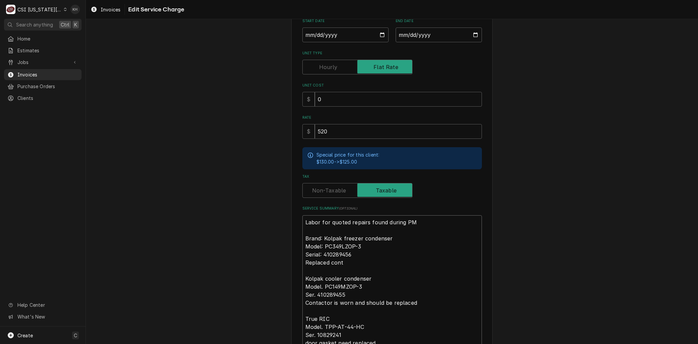
type textarea "x"
type textarea "Labor for quoted repairs found during PM Brand: Kolpak freezer condenser Model:…"
type textarea "x"
type textarea "Labor for quoted repairs found during PM Brand: Kolpak freezer condenser Model:…"
type textarea "x"
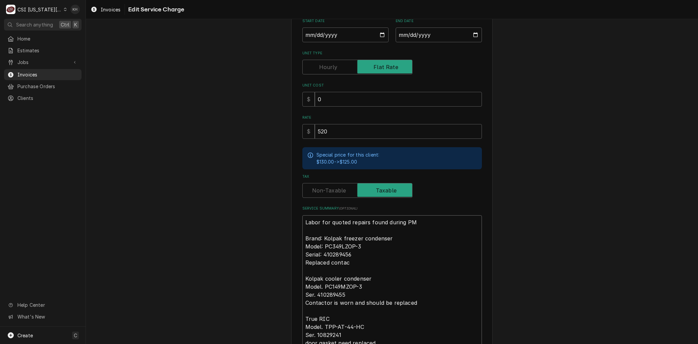
type textarea "Labor for quoted repairs found during PM Brand: Kolpak freezer condenser Model:…"
type textarea "x"
type textarea "Labor for quoted repairs found during PM Brand: Kolpak freezer condenser Model:…"
type textarea "x"
type textarea "Labor for quoted repairs found during PM Brand: Kolpak freezer condenser Model:…"
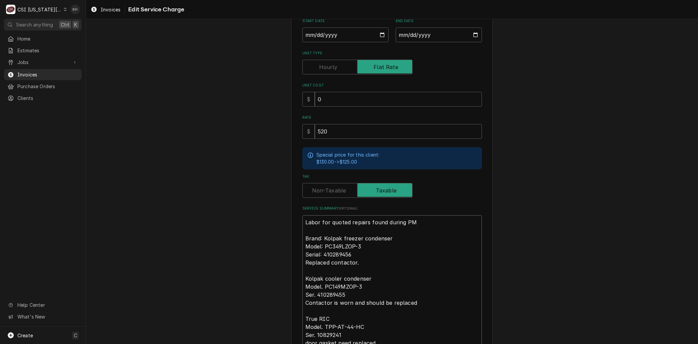
type textarea "x"
type textarea "Labor for quoted repairs found during PM Brand: Kolpak freezer condenser Model:…"
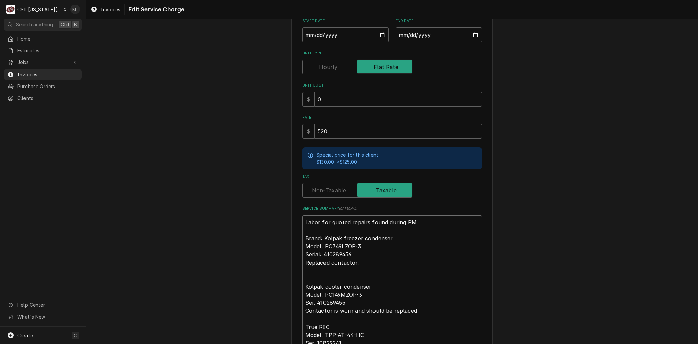
type textarea "x"
type textarea "Labor for quoted repairs found during PM Brand: Kolpak freezer condenser Model:…"
type textarea "x"
type textarea "Labor for quoted repairs found during PM Brand: Kolpak freezer condenser Model:…"
type textarea "x"
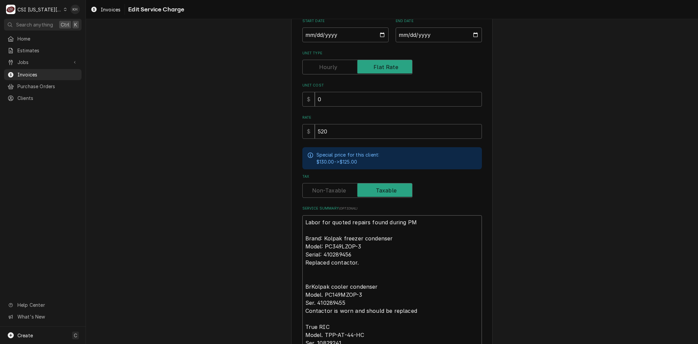
type textarea "Labor for quoted repairs found during PM Brand: Kolpak freezer condenser Model:…"
type textarea "x"
type textarea "Labor for quoted repairs found during PM Brand: Kolpak freezer condenser Model:…"
type textarea "x"
type textarea "Labor for quoted repairs found during PM Brand: Kolpak freezer condenser Model:…"
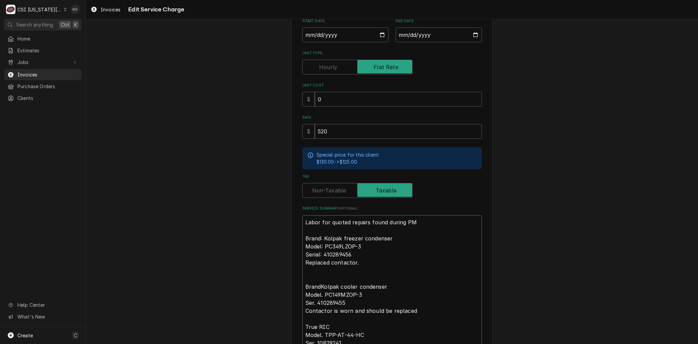
type textarea "x"
type textarea "Labor for quoted repairs found during PM Brand: Kolpak freezer condenser Model:…"
type textarea "x"
type textarea "Labor for quoted repairs found during PM Brand: Kolpak freezer condenser Model:…"
type textarea "x"
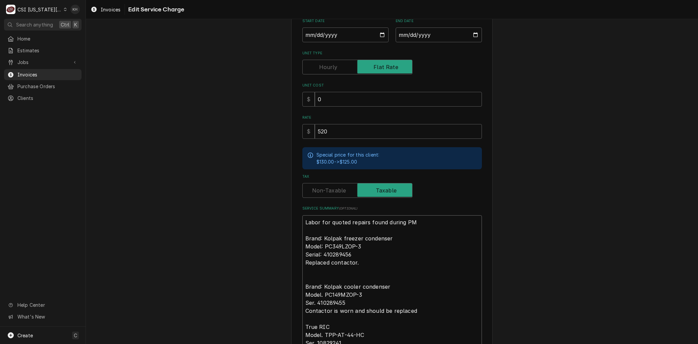
type textarea "Labor for quoted repairs found during PM Brand: Kolpak freezer condenser Model:…"
type textarea "x"
type textarea "Labor for quoted repairs found during PM Brand: Kolpak freezer condenser Model:…"
type textarea "x"
type textarea "Labor for quoted repairs found during PM Brand: Kolpak freezer condenser Model:…"
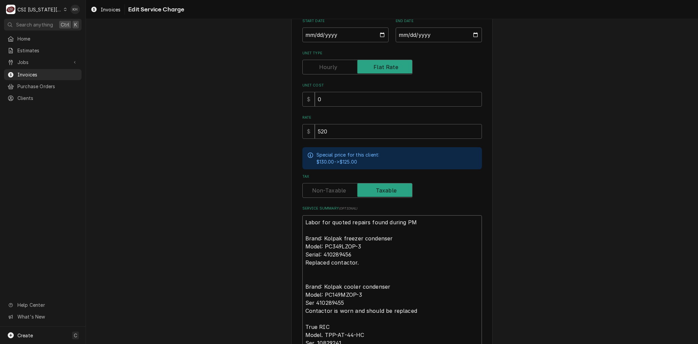
type textarea "x"
type textarea "Labor for quoted repairs found during PM Brand: Kolpak freezer condenser Model:…"
type textarea "x"
type textarea "Labor for quoted repairs found during PM Brand: Kolpak freezer condenser Model:…"
type textarea "x"
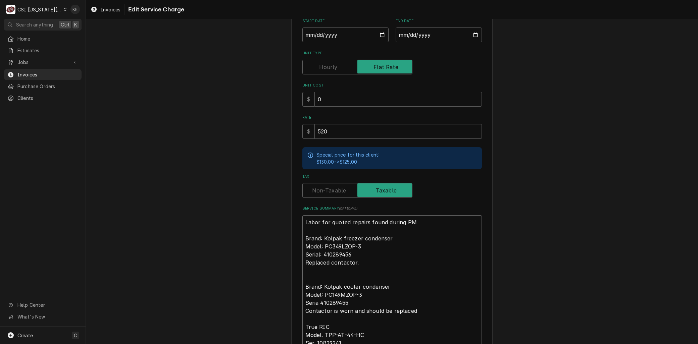
type textarea "Labor for quoted repairs found during PM Brand: Kolpak freezer condenser Model:…"
type textarea "x"
type textarea "Labor for quoted repairs found during PM Brand: Kolpak freezer condenser Model:…"
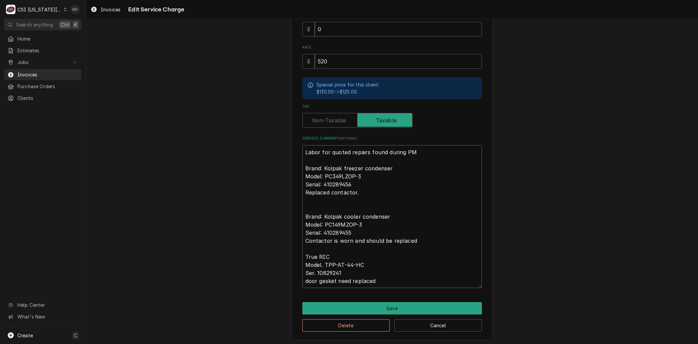
drag, startPoint x: 385, startPoint y: 239, endPoint x: 289, endPoint y: 235, distance: 95.7
click at [291, 235] on div "Use the fields below to edit this service charge Short Description 2-Labor (Ser…" at bounding box center [391, 101] width 201 height 478
type textarea "x"
type textarea "Labor for quoted repairs found during PM Brand: Kolpak freezer condenser Model:…"
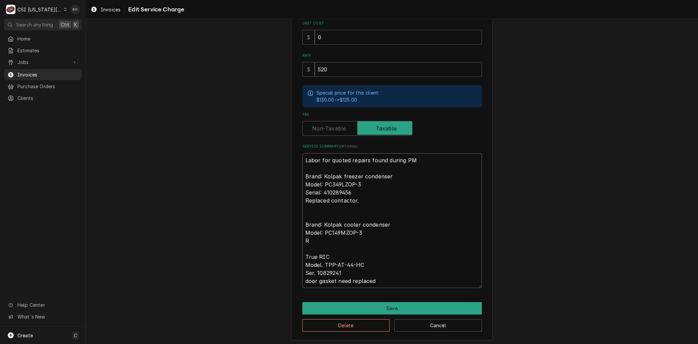
type textarea "x"
type textarea "Labor for quoted repairs found during PM Brand: Kolpak freezer condenser Model:…"
type textarea "x"
type textarea "Labor for quoted repairs found during PM Brand: Kolpak freezer condenser Model:…"
type textarea "x"
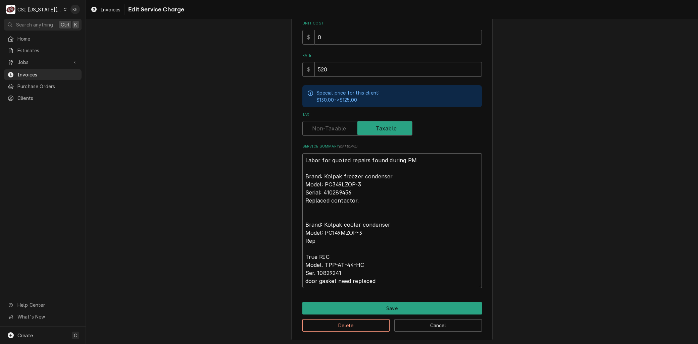
type textarea "Labor for quoted repairs found during PM Brand: Kolpak freezer condenser Model:…"
type textarea "x"
type textarea "Labor for quoted repairs found during PM Brand: Kolpak freezer condenser Model:…"
type textarea "x"
type textarea "Labor for quoted repairs found during PM Brand: Kolpak freezer condenser Model:…"
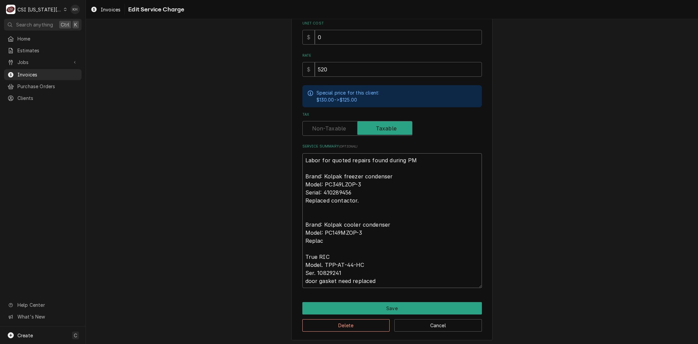
type textarea "x"
type textarea "Labor for quoted repairs found during PM Brand: Kolpak freezer condenser Model:…"
type textarea "x"
type textarea "Labor for quoted repairs found during PM Brand: Kolpak freezer condenser Model:…"
type textarea "x"
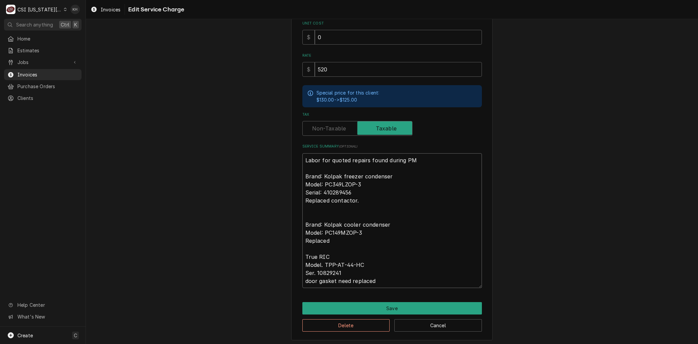
type textarea "Labor for quoted repairs found during PM Brand: Kolpak freezer condenser Model:…"
type textarea "x"
type textarea "Labor for quoted repairs found during PM Brand: Kolpak freezer condenser Model:…"
type textarea "x"
type textarea "Labor for quoted repairs found during PM Brand: Kolpak freezer condenser Model:…"
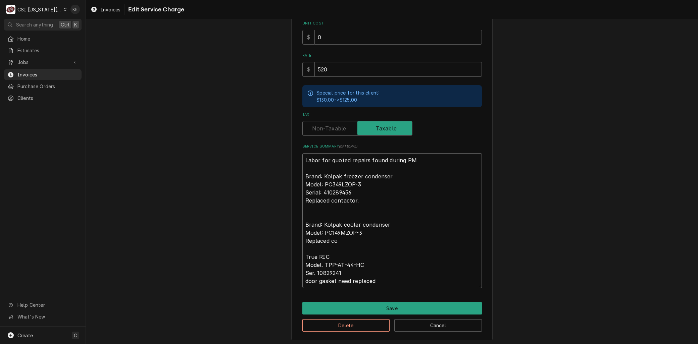
type textarea "x"
type textarea "Labor for quoted repairs found during PM Brand: Kolpak freezer condenser Model:…"
type textarea "x"
type textarea "Labor for quoted repairs found during PM Brand: Kolpak freezer condenser Model:…"
type textarea "x"
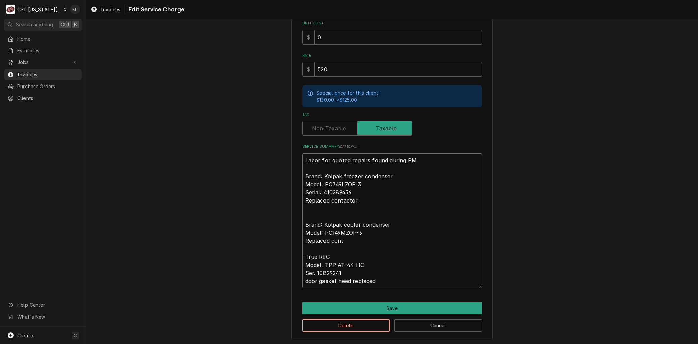
type textarea "Labor for quoted repairs found during PM Brand: Kolpak freezer condenser Model:…"
type textarea "x"
type textarea "Labor for quoted repairs found during PM Brand: Kolpak freezer condenser Model:…"
type textarea "x"
type textarea "Labor for quoted repairs found during PM Brand: Kolpak freezer condenser Model:…"
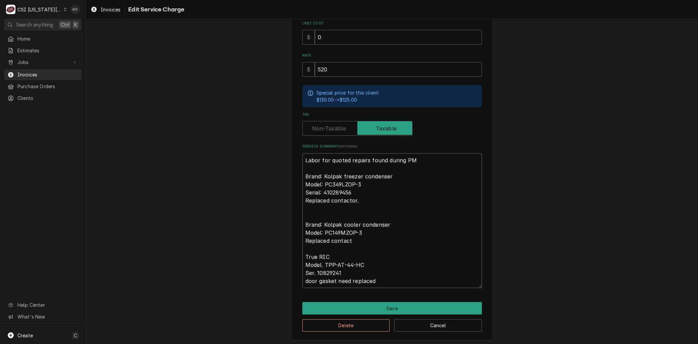
type textarea "x"
type textarea "Labor for quoted repairs found during PM Brand: Kolpak freezer condenser Model:…"
type textarea "x"
type textarea "Labor for quoted repairs found during PM Brand: Kolpak freezer condenser Model:…"
type textarea "x"
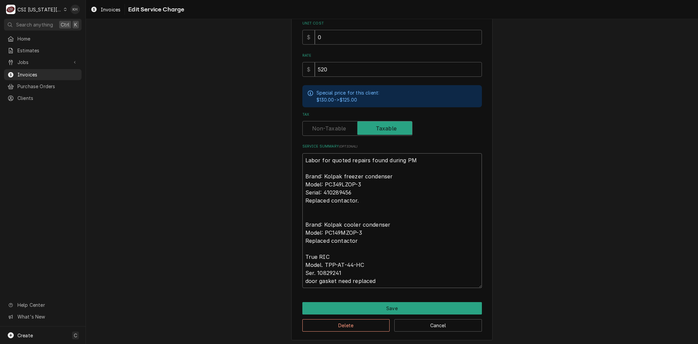
type textarea "Labor for quoted repairs found during PM Brand: Kolpak freezer condenser Model:…"
type textarea "x"
type textarea "Labor for quoted repairs found during PM Brand: Kolpak freezer condenser Model:…"
drag, startPoint x: 373, startPoint y: 282, endPoint x: 277, endPoint y: 276, distance: 96.5
click at [277, 276] on div "Use the fields below to edit this service charge Short Description 2-Labor (Ser…" at bounding box center [392, 105] width 612 height 482
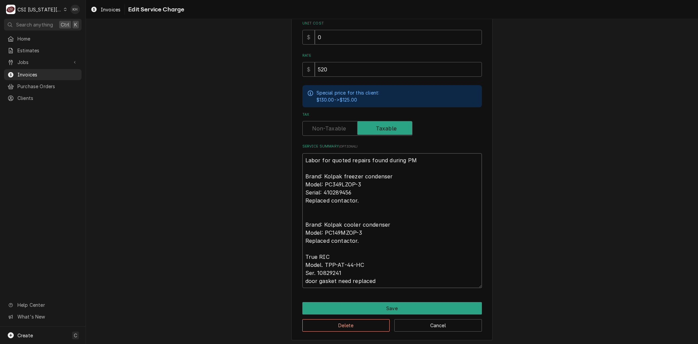
type textarea "x"
type textarea "Labor for quoted repairs found during PM Brand: Kolpak freezer condenser Model:…"
type textarea "x"
type textarea "Labor for quoted repairs found during PM Brand: Kolpak freezer condenser Model:…"
type textarea "x"
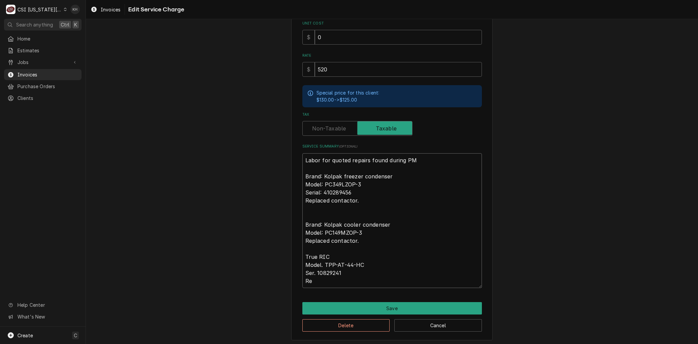
type textarea "Labor for quoted repairs found during PM Brand: Kolpak freezer condenser Model:…"
type textarea "x"
type textarea "Labor for quoted repairs found during PM Brand: Kolpak freezer condenser Model:…"
type textarea "x"
type textarea "Labor for quoted repairs found during PM Brand: Kolpak freezer condenser Model:…"
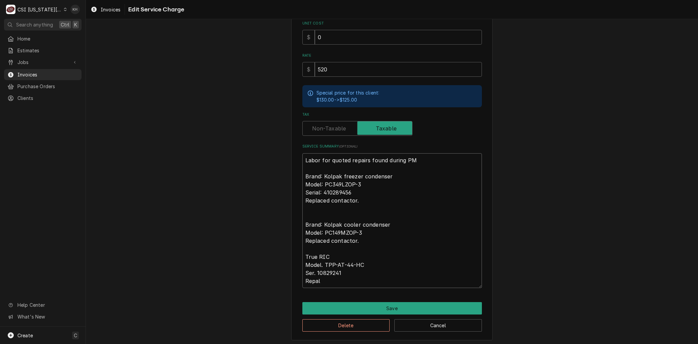
type textarea "x"
type textarea "Labor for quoted repairs found during PM Brand: Kolpak freezer condenser Model:…"
type textarea "x"
type textarea "Labor for quoted repairs found during PM Brand: Kolpak freezer condenser Model:…"
type textarea "x"
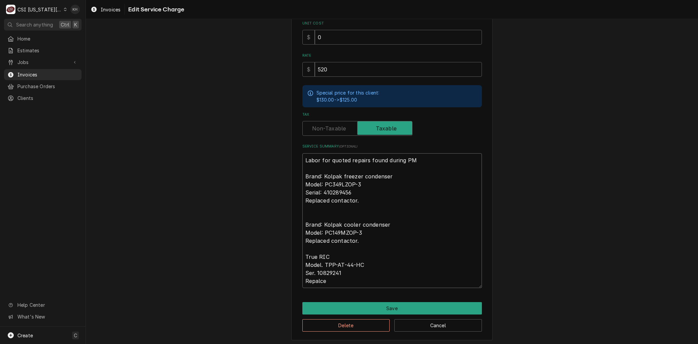
type textarea "Labor for quoted repairs found during PM Brand: Kolpak freezer condenser Model:…"
type textarea "x"
type textarea "Labor for quoted repairs found during PM Brand: Kolpak freezer condenser Model:…"
type textarea "x"
type textarea "Labor for quoted repairs found during PM Brand: Kolpak freezer condenser Model:…"
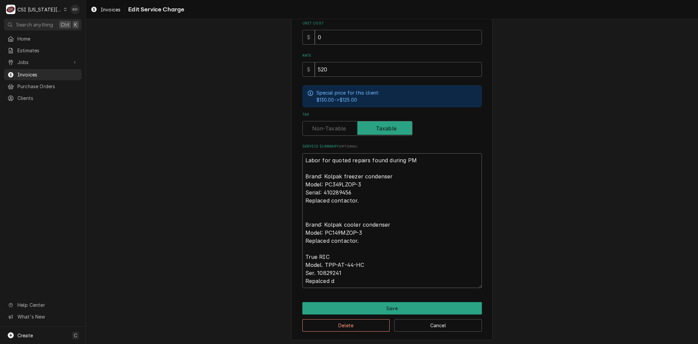
type textarea "x"
type textarea "Labor for quoted repairs found during PM Brand: Kolpak freezer condenser Model:…"
type textarea "x"
type textarea "Labor for quoted repairs found during PM Brand: Kolpak freezer condenser Model:…"
type textarea "x"
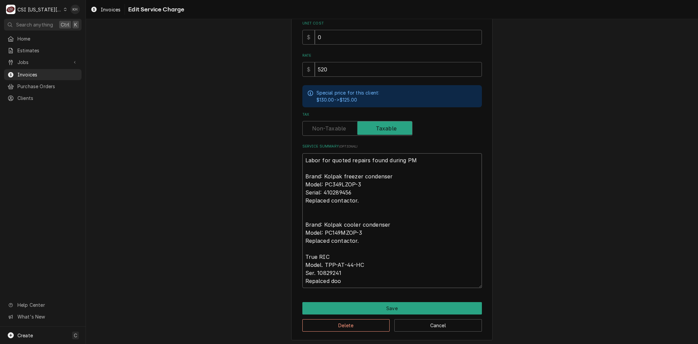
type textarea "Labor for quoted repairs found during PM Brand: Kolpak freezer condenser Model:…"
type textarea "x"
type textarea "Labor for quoted repairs found during PM Brand: Kolpak freezer condenser Model:…"
type textarea "x"
type textarea "Labor for quoted repairs found during PM Brand: Kolpak freezer condenser Model:…"
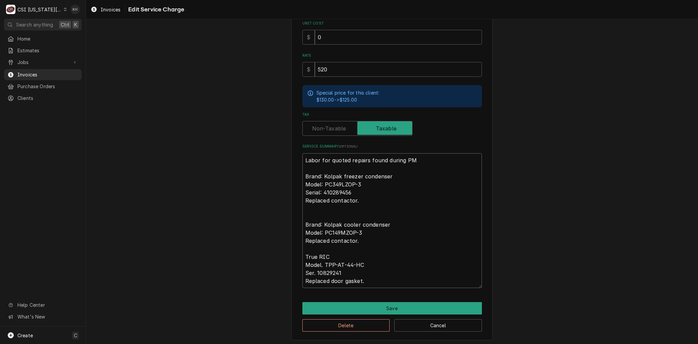
click at [302, 254] on textarea "Labor for quoted repairs found during PM Brand: Kolpak freezer condenser Model:…" at bounding box center [392, 220] width 180 height 135
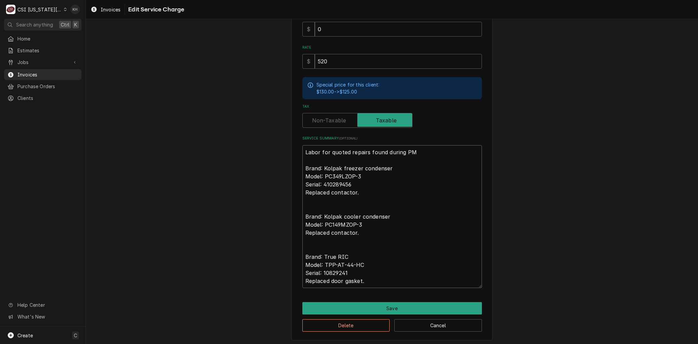
click at [314, 155] on textarea "Labor for quoted repairs found during PM Brand: Kolpak freezer condenser Model:…" at bounding box center [392, 216] width 180 height 143
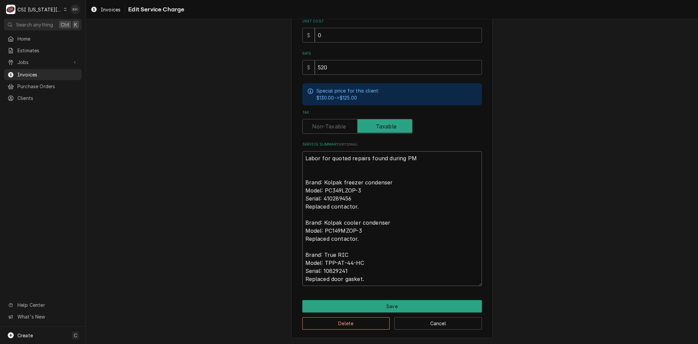
scroll to position [162, 0]
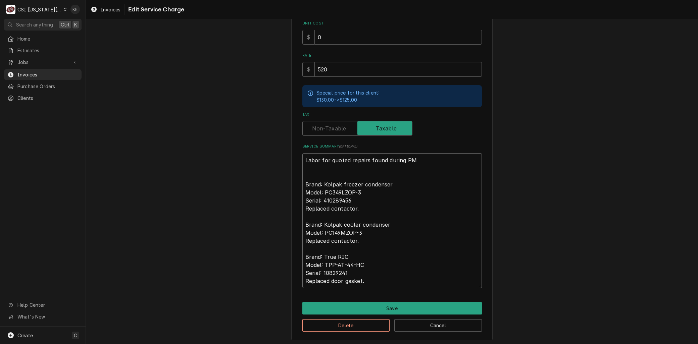
click at [302, 240] on textarea "Labor for quoted repairs found during PM Brand: Kolpak freezer condenser Model:…" at bounding box center [392, 220] width 180 height 135
click at [302, 280] on textarea "Labor for quoted repairs found during PM Brand: Kolpak freezer condenser Model:…" at bounding box center [392, 220] width 180 height 135
click at [338, 311] on button "Save" at bounding box center [392, 308] width 180 height 12
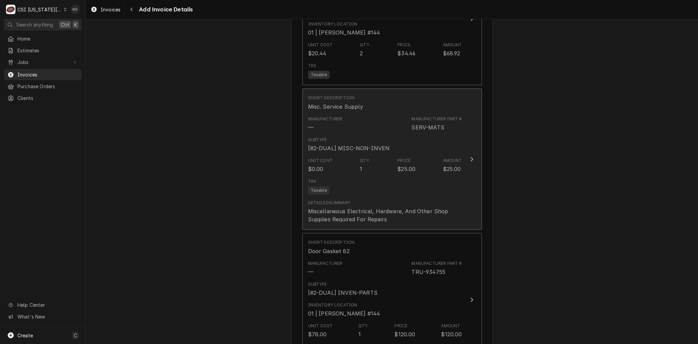
scroll to position [1011, 0]
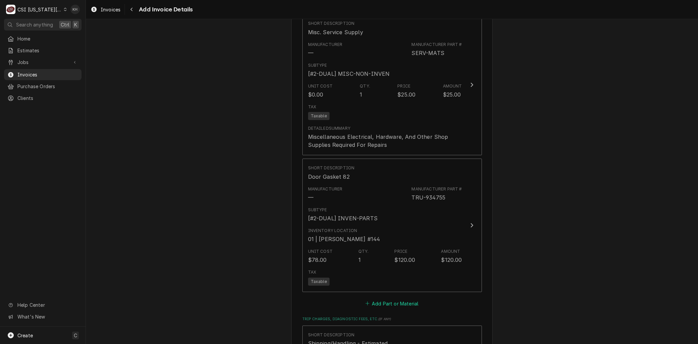
click at [384, 303] on button "Add Part or Material" at bounding box center [391, 303] width 55 height 9
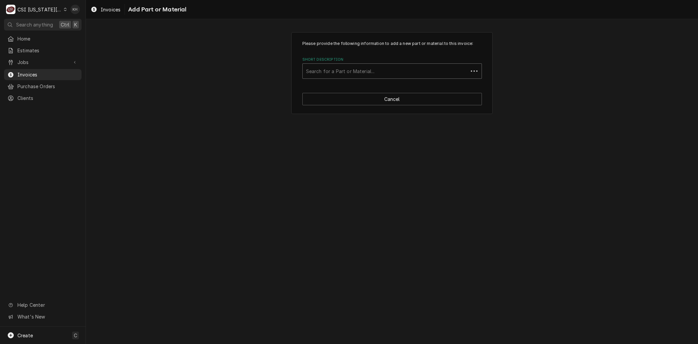
click at [329, 69] on div "Short Description" at bounding box center [385, 71] width 159 height 12
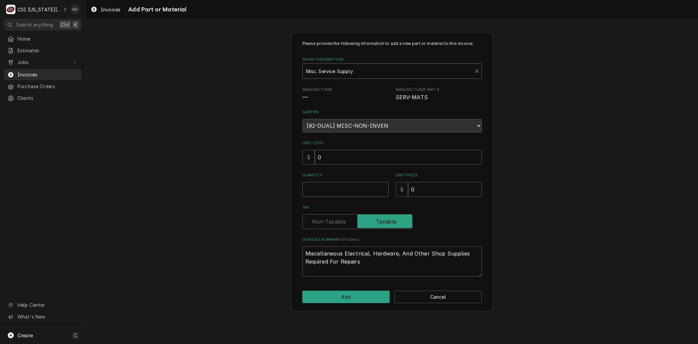
click at [314, 193] on input "Quantity" at bounding box center [345, 189] width 86 height 15
click at [351, 295] on button "Add" at bounding box center [346, 297] width 88 height 12
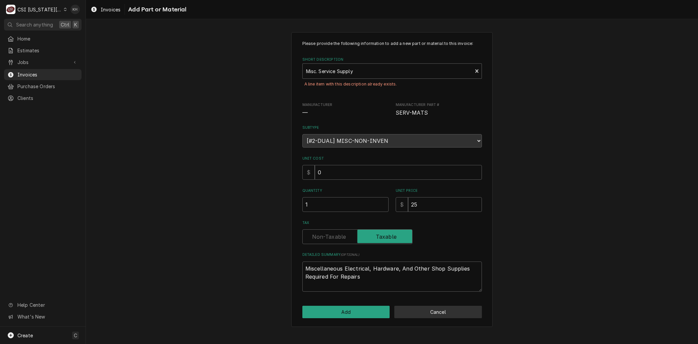
click at [415, 314] on button "Cancel" at bounding box center [438, 312] width 88 height 12
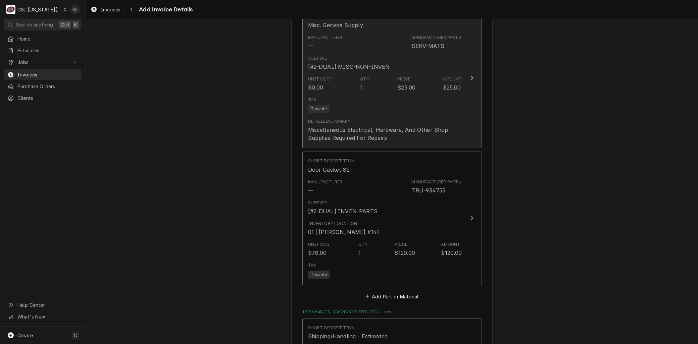
scroll to position [933, 0]
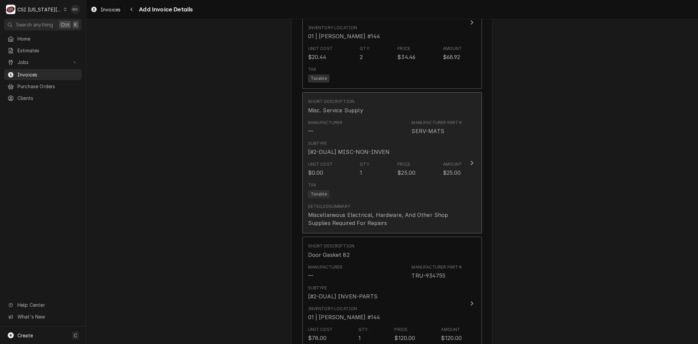
click at [363, 189] on div "Tax Taxable" at bounding box center [385, 190] width 154 height 21
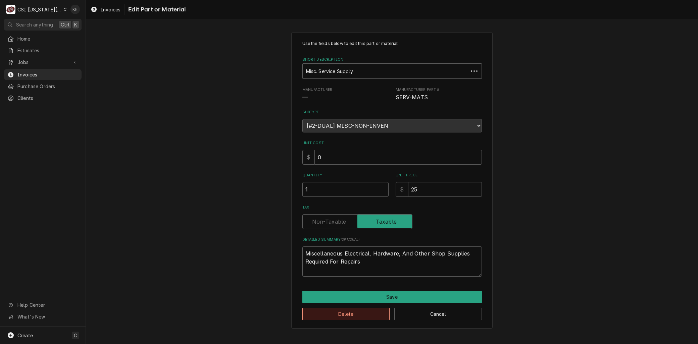
click at [341, 314] on button "Delete" at bounding box center [346, 314] width 88 height 12
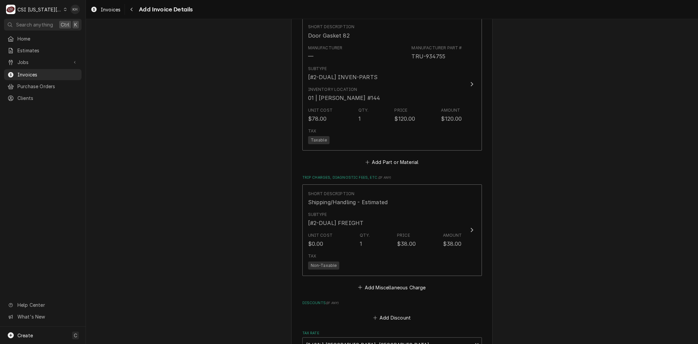
scroll to position [1079, 0]
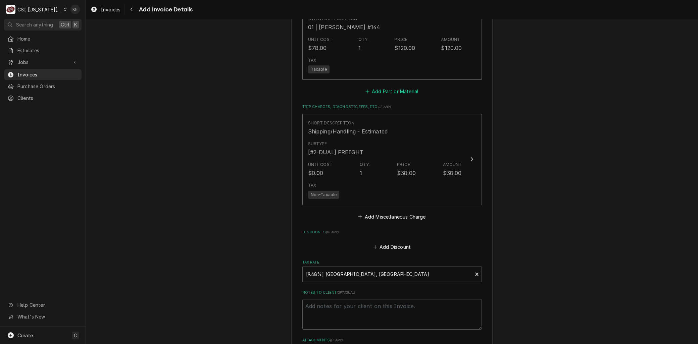
click at [386, 91] on button "Add Part or Material" at bounding box center [391, 91] width 55 height 9
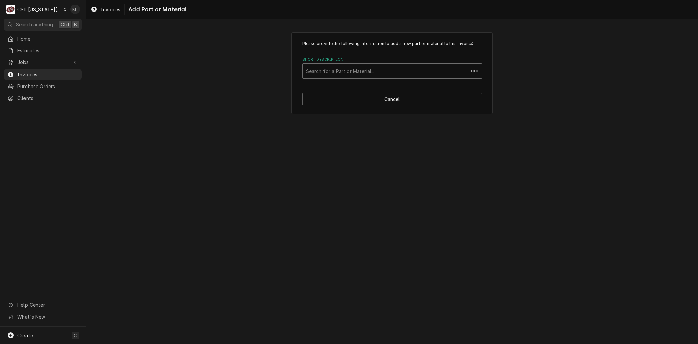
click at [331, 71] on div "Short Description" at bounding box center [385, 71] width 159 height 12
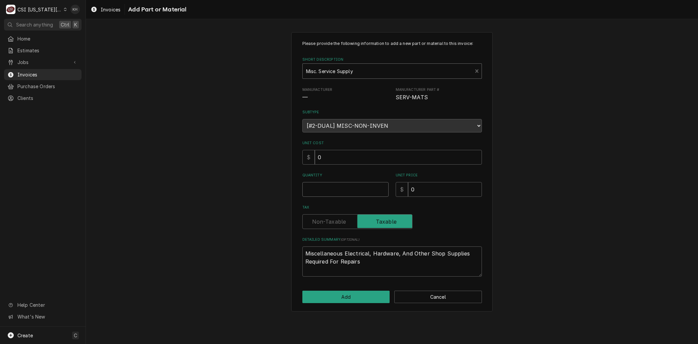
click at [321, 182] on input "Quantity" at bounding box center [345, 189] width 86 height 15
click at [356, 297] on button "Add" at bounding box center [346, 297] width 88 height 12
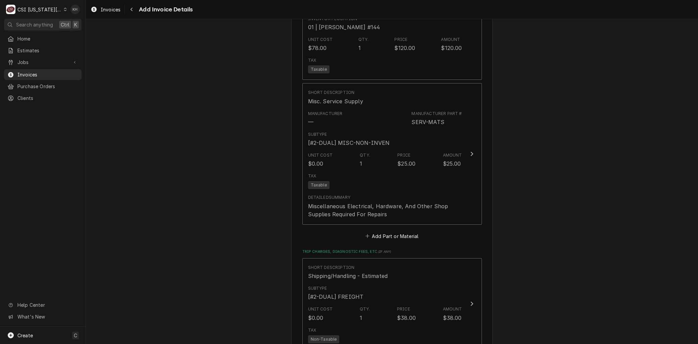
scroll to position [1133, 0]
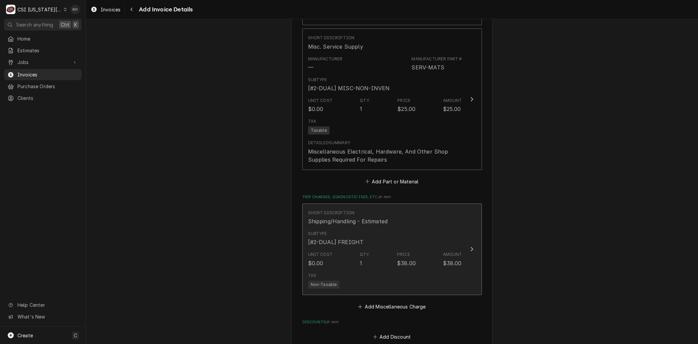
click at [330, 262] on div "Unit Cost $0.00 Qty. 1 Price $38.00 Amount $38.00" at bounding box center [385, 259] width 154 height 21
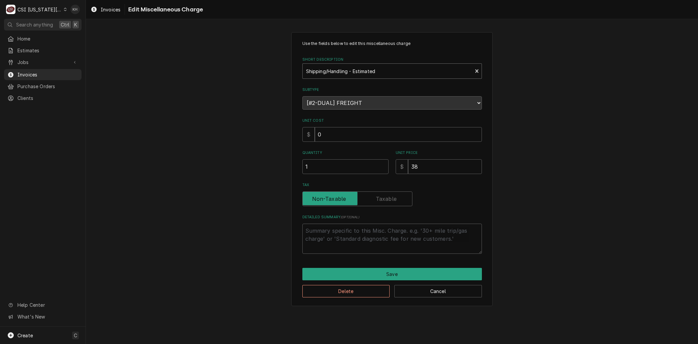
drag, startPoint x: 328, startPoint y: 74, endPoint x: 342, endPoint y: 72, distance: 14.6
click at [342, 72] on div "Short Description" at bounding box center [387, 71] width 163 height 12
drag, startPoint x: 361, startPoint y: 163, endPoint x: 339, endPoint y: 161, distance: 21.9
click at [339, 161] on div "Quantity 1 Unit Price $ 0" at bounding box center [392, 162] width 180 height 24
click at [366, 285] on button "Delete" at bounding box center [346, 291] width 88 height 12
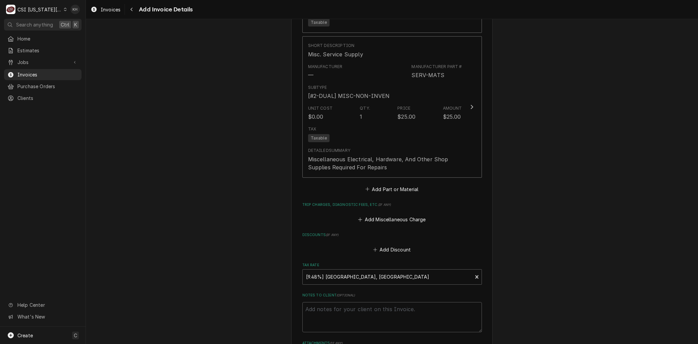
scroll to position [1188, 0]
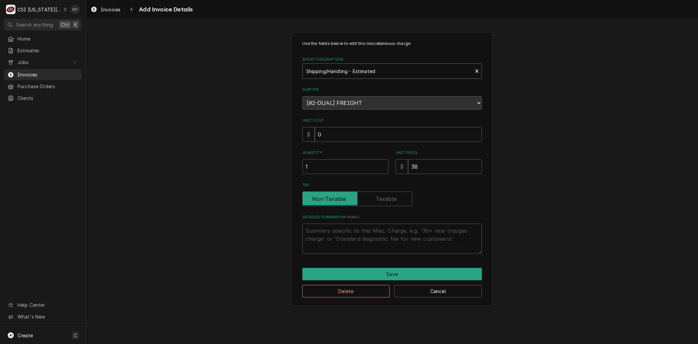
click at [342, 67] on div "Short Description" at bounding box center [387, 71] width 163 height 12
drag, startPoint x: 425, startPoint y: 166, endPoint x: 360, endPoint y: 161, distance: 64.9
click at [366, 160] on div "Quantity 1 Unit Price $ 0" at bounding box center [392, 162] width 180 height 24
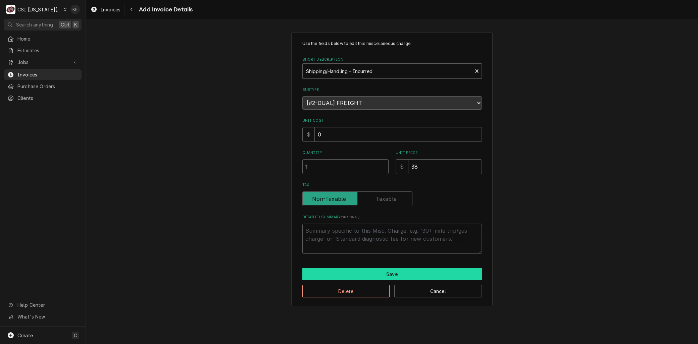
click at [387, 276] on button "Save" at bounding box center [392, 274] width 180 height 12
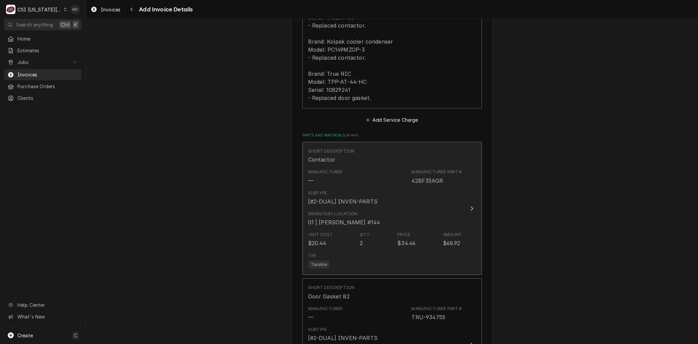
scroll to position [635, 0]
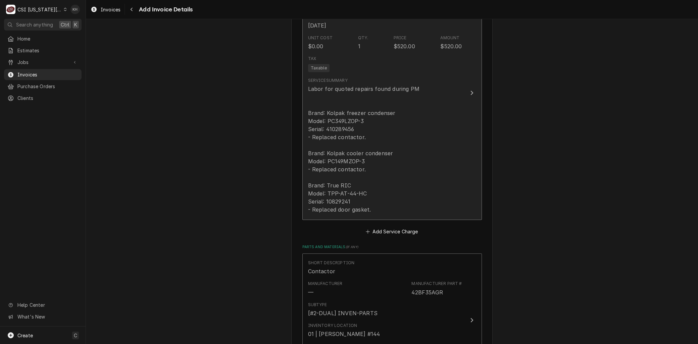
click at [390, 189] on div "Labor for quoted repairs found during PM Brand: Kolpak freezer condenser Model:…" at bounding box center [364, 149] width 113 height 129
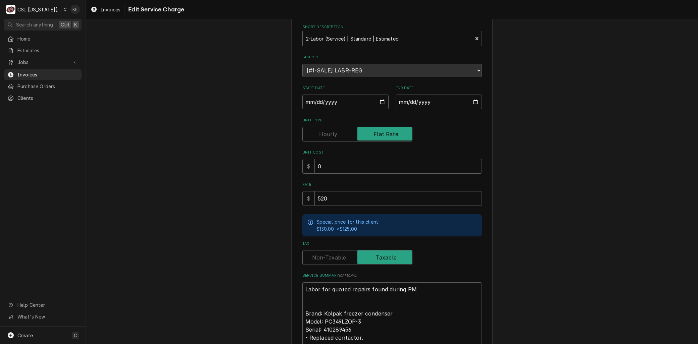
scroll to position [74, 0]
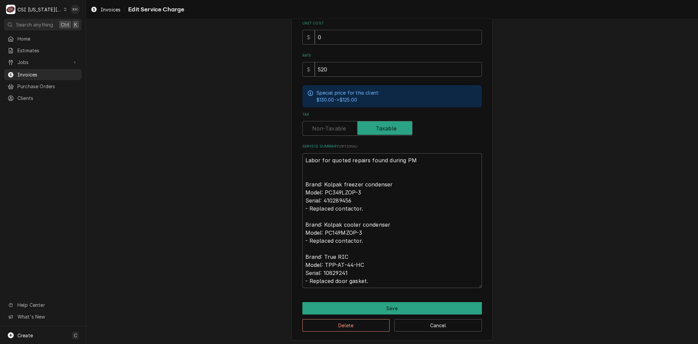
click at [414, 315] on div "Delete Cancel" at bounding box center [392, 323] width 180 height 17
click at [412, 322] on button "Cancel" at bounding box center [438, 325] width 88 height 12
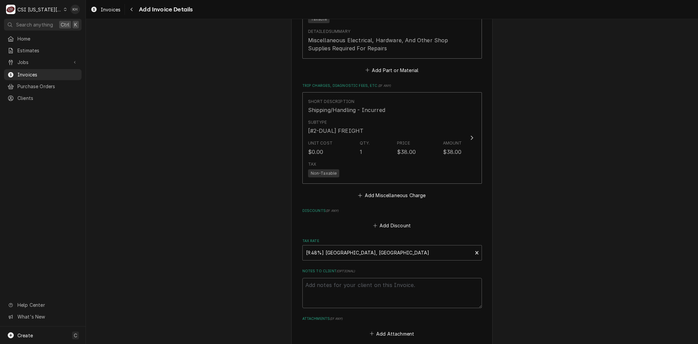
scroll to position [1381, 0]
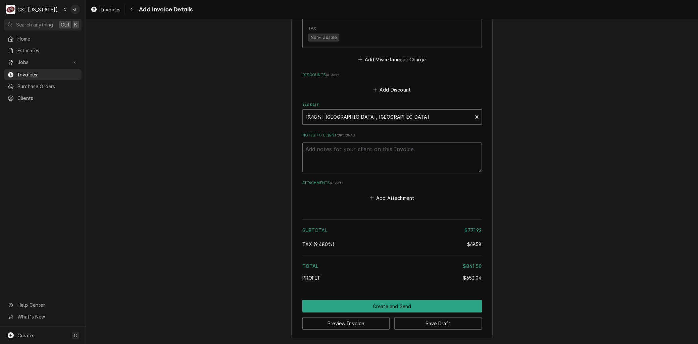
click at [357, 163] on textarea "Notes to Client ( optional )" at bounding box center [392, 157] width 180 height 30
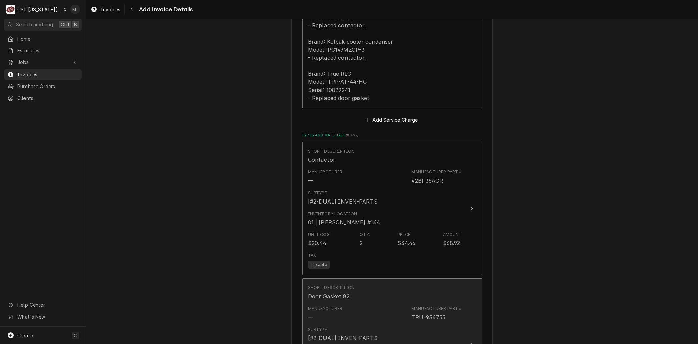
scroll to position [523, 0]
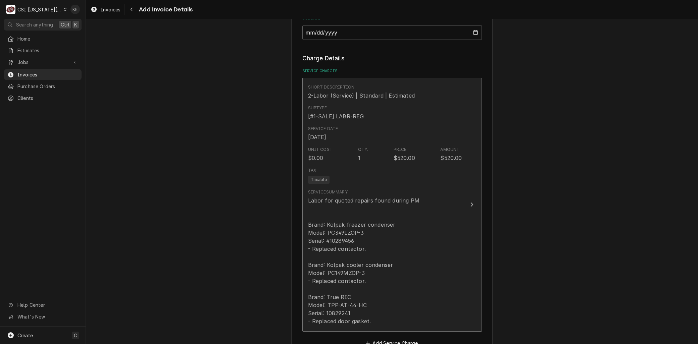
click at [394, 244] on div "Labor for quoted repairs found during PM Brand: Kolpak freezer condenser Model:…" at bounding box center [364, 261] width 113 height 129
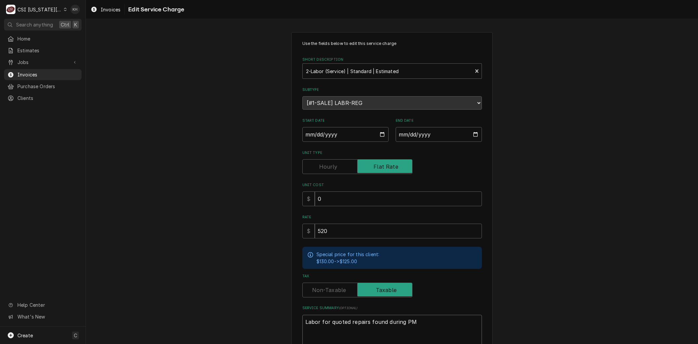
click at [353, 76] on div "Short Description" at bounding box center [387, 71] width 163 height 12
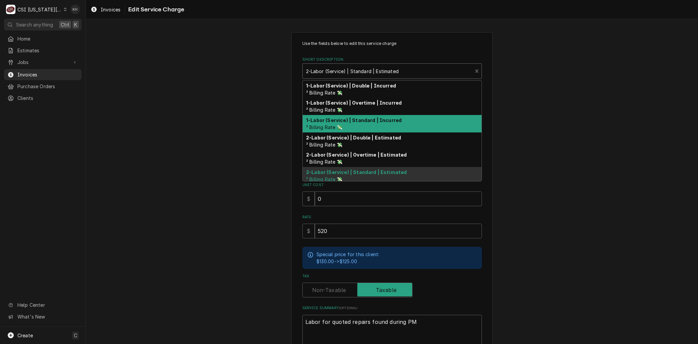
click at [353, 126] on div "1-Labor (Service) | Standard | Incurred ² Billing Rate 💸" at bounding box center [392, 123] width 179 height 17
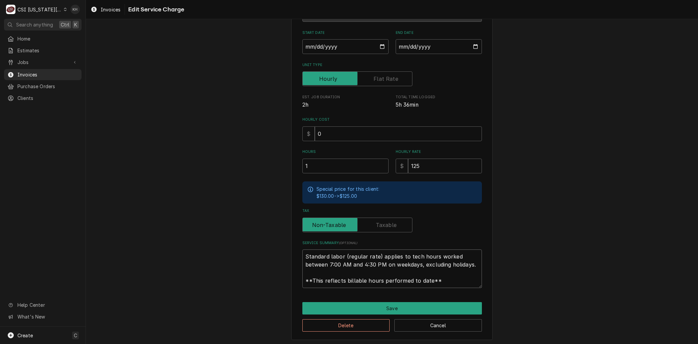
drag, startPoint x: 424, startPoint y: 280, endPoint x: 194, endPoint y: 183, distance: 250.2
click at [194, 183] on div "Use the fields below to edit this service charge Short Description 1-Labor (Ser…" at bounding box center [392, 142] width 612 height 408
paste textarea "Labor for quoted repairs found during PM Brand: Kolpak freezer condenser Model:…"
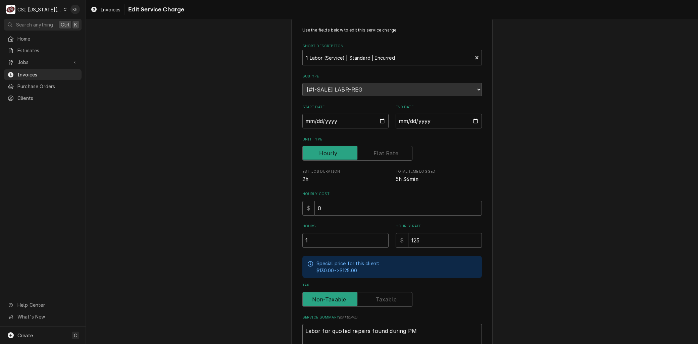
scroll to position [11, 0]
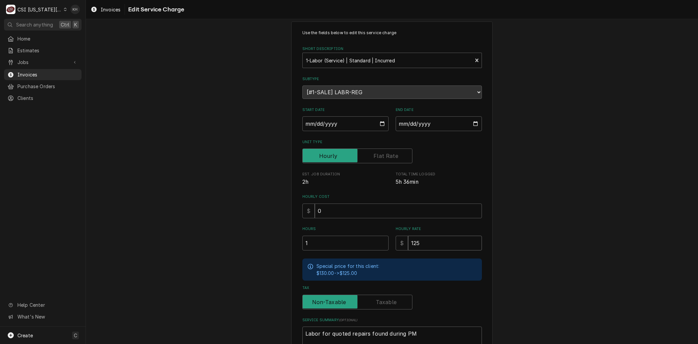
drag, startPoint x: 420, startPoint y: 241, endPoint x: 307, endPoint y: 222, distance: 114.2
click at [321, 230] on div "Hours 1 Hourly Rate $ 125" at bounding box center [392, 238] width 180 height 24
click at [370, 151] on input "Unit Type" at bounding box center [357, 156] width 104 height 15
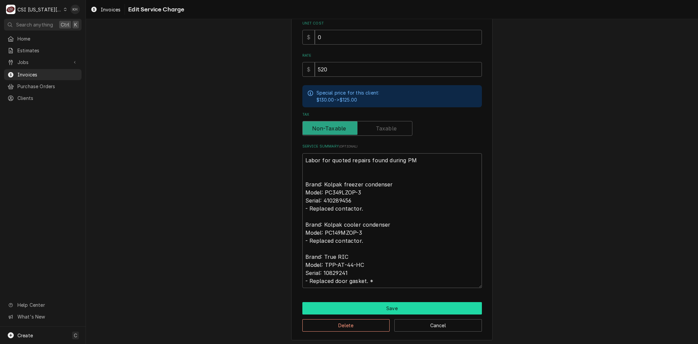
click at [375, 304] on button "Save" at bounding box center [392, 308] width 180 height 12
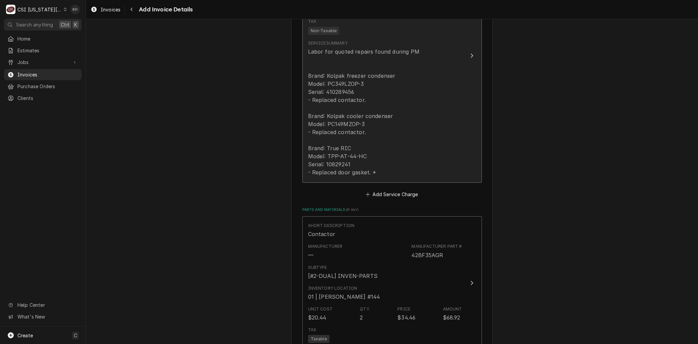
scroll to position [449, 0]
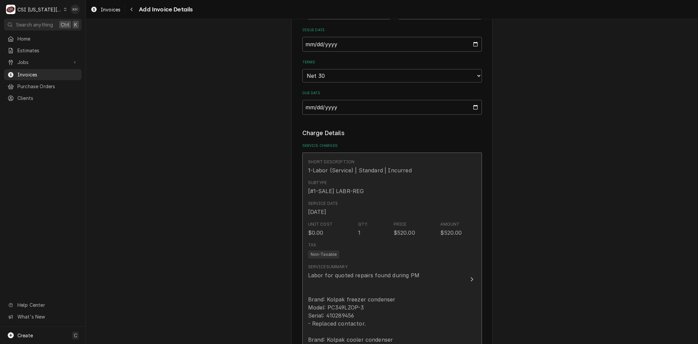
click at [355, 168] on div "1-Labor (Service) | Standard | Incurred" at bounding box center [360, 170] width 104 height 8
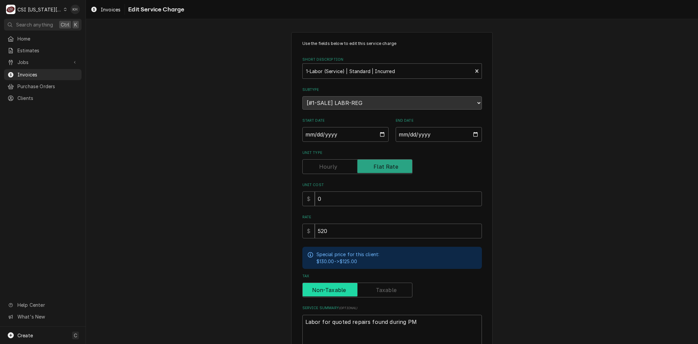
click at [378, 283] on input "Tax" at bounding box center [357, 290] width 104 height 15
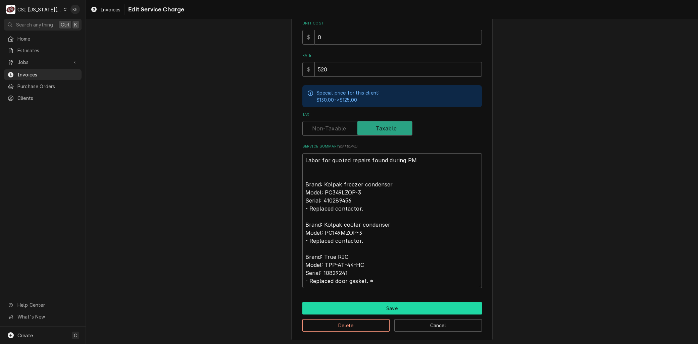
click at [389, 309] on button "Save" at bounding box center [392, 308] width 180 height 12
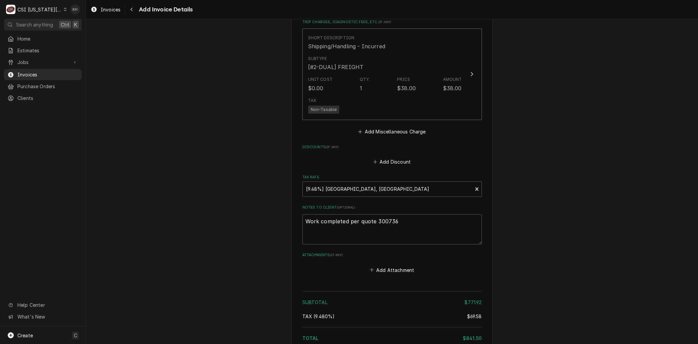
scroll to position [1381, 0]
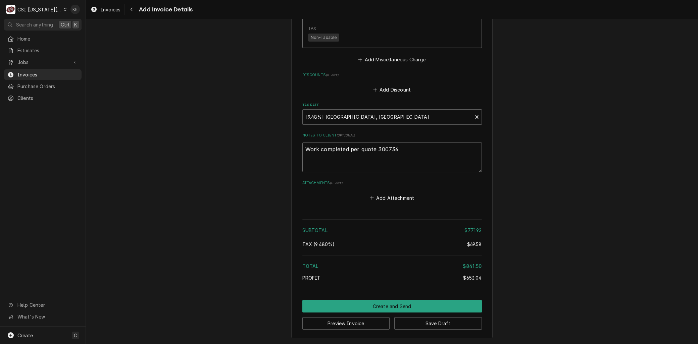
drag, startPoint x: 408, startPoint y: 152, endPoint x: 152, endPoint y: 126, distance: 256.6
click at [367, 303] on button "Create and Send" at bounding box center [392, 306] width 180 height 12
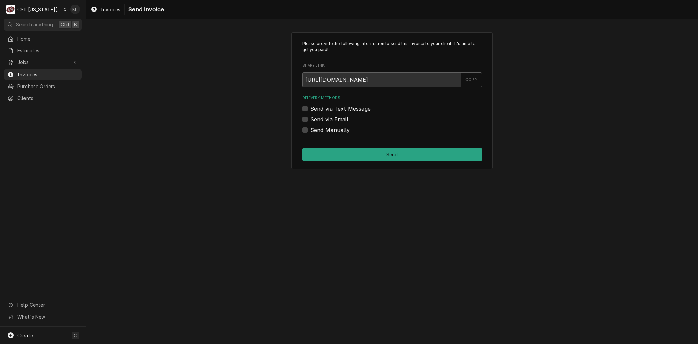
drag, startPoint x: 340, startPoint y: 118, endPoint x: 343, endPoint y: 123, distance: 6.3
click at [340, 118] on label "Send via Email" at bounding box center [329, 119] width 38 height 8
click at [340, 118] on input "Send via Email" at bounding box center [400, 122] width 180 height 15
checkbox input "true"
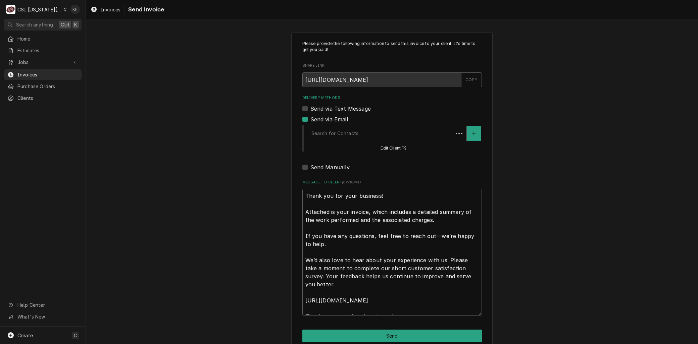
click at [344, 133] on div "Delivery Methods" at bounding box center [380, 133] width 138 height 12
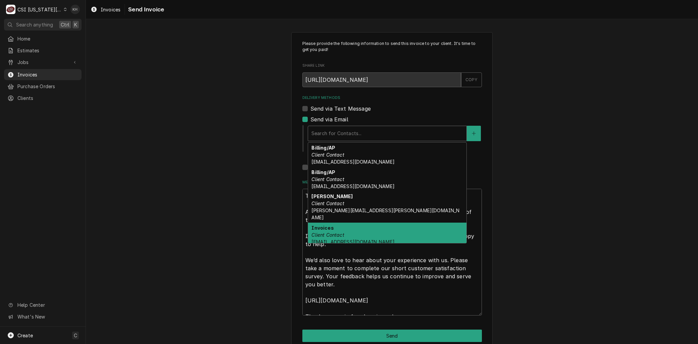
click at [342, 226] on div "Invoices Client Contact accounting@mphdining.com" at bounding box center [387, 235] width 158 height 24
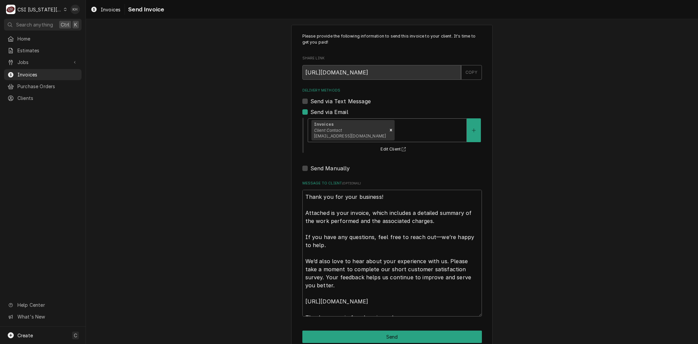
scroll to position [20, 0]
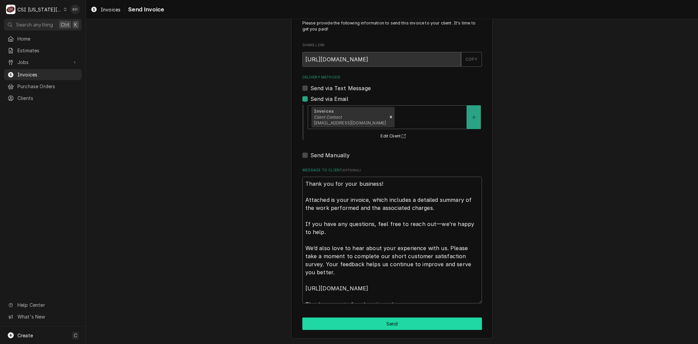
click at [330, 324] on button "Send" at bounding box center [392, 324] width 180 height 12
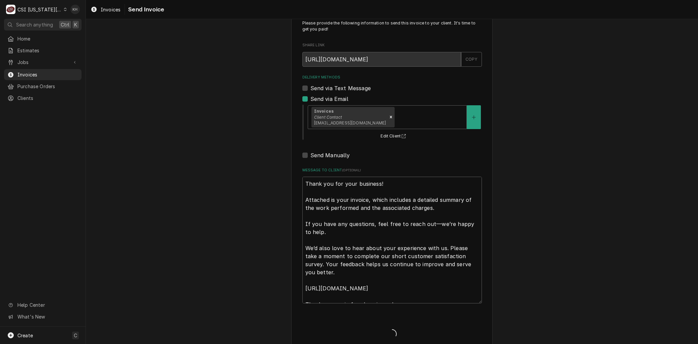
type textarea "x"
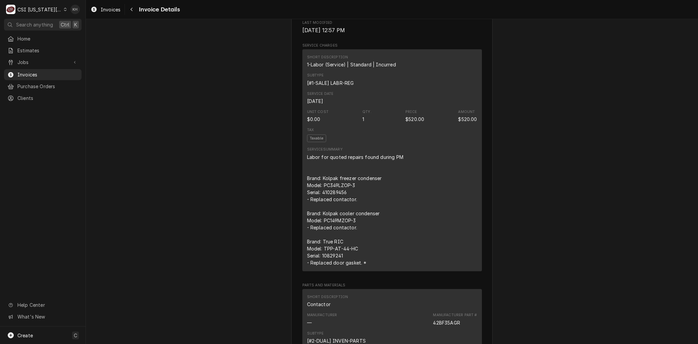
scroll to position [447, 0]
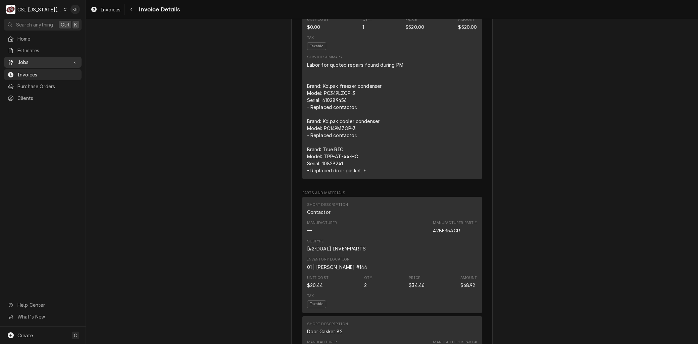
click at [23, 61] on span "Jobs" at bounding box center [42, 62] width 51 height 7
click at [26, 72] on span "Jobs" at bounding box center [47, 73] width 61 height 7
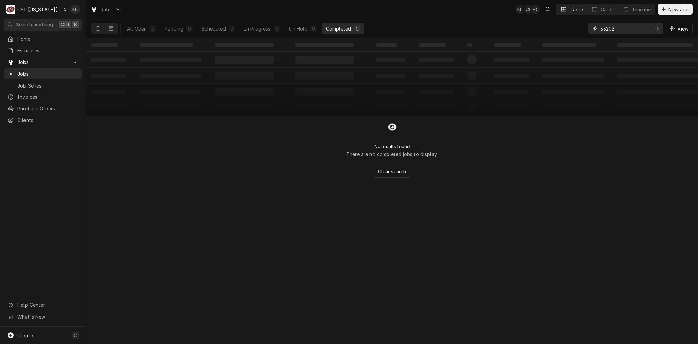
drag, startPoint x: 592, startPoint y: 27, endPoint x: 559, endPoint y: 24, distance: 33.0
click at [559, 24] on div "All Open 0 Pending 0 Scheduled 0 In Progress 0 On Hold 0 Completed 0 33202 View" at bounding box center [391, 28] width 601 height 19
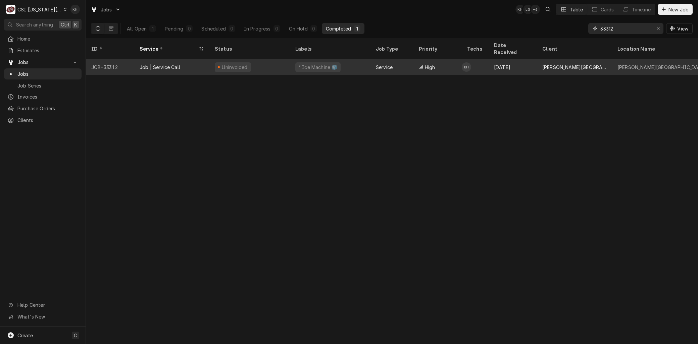
type input "33312"
click at [145, 64] on div "Job | Service Call" at bounding box center [160, 67] width 41 height 7
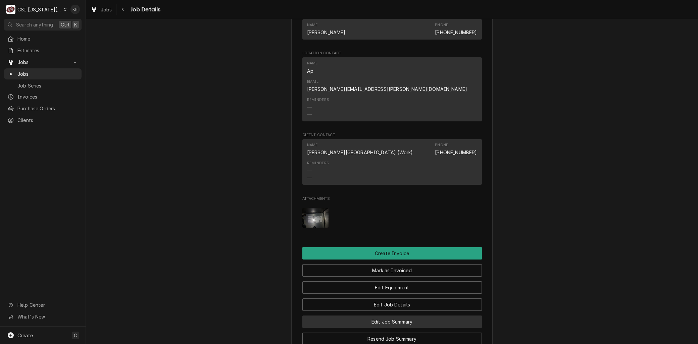
scroll to position [820, 0]
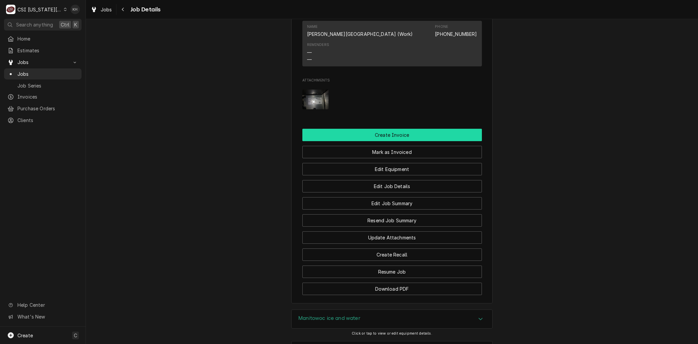
click at [380, 129] on button "Create Invoice" at bounding box center [392, 135] width 180 height 12
